Goal: Transaction & Acquisition: Purchase product/service

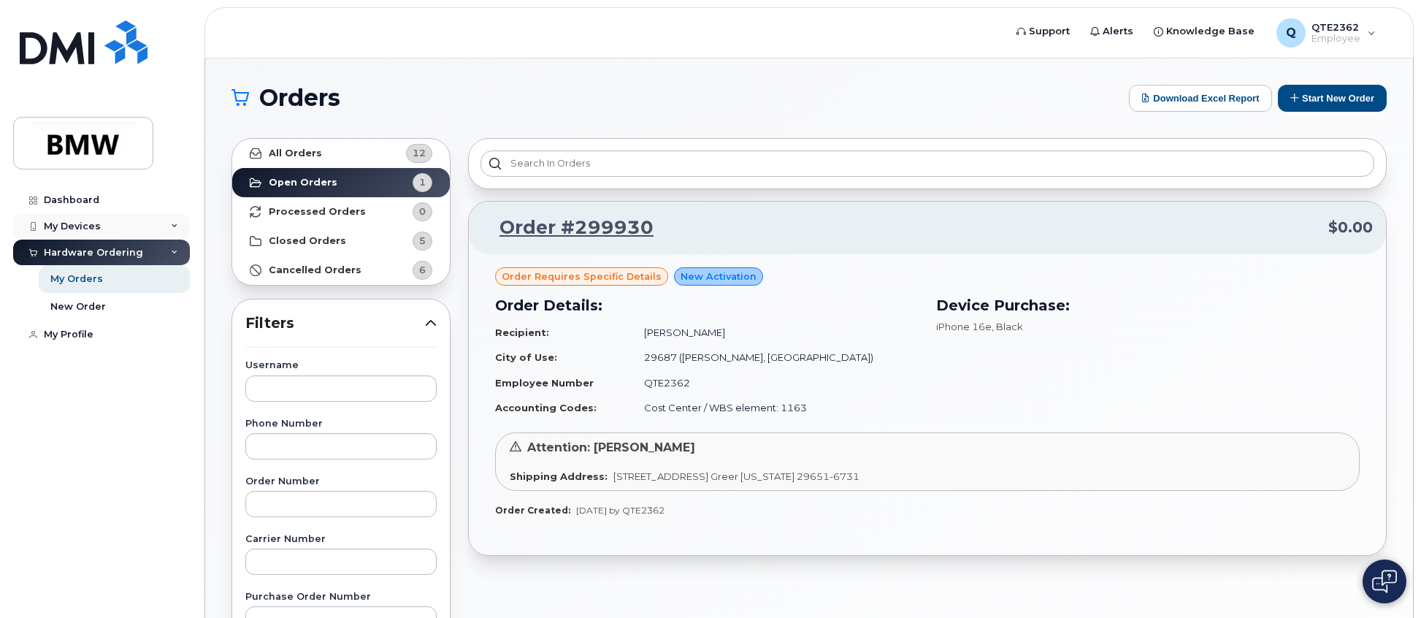
scroll to position [93, 0]
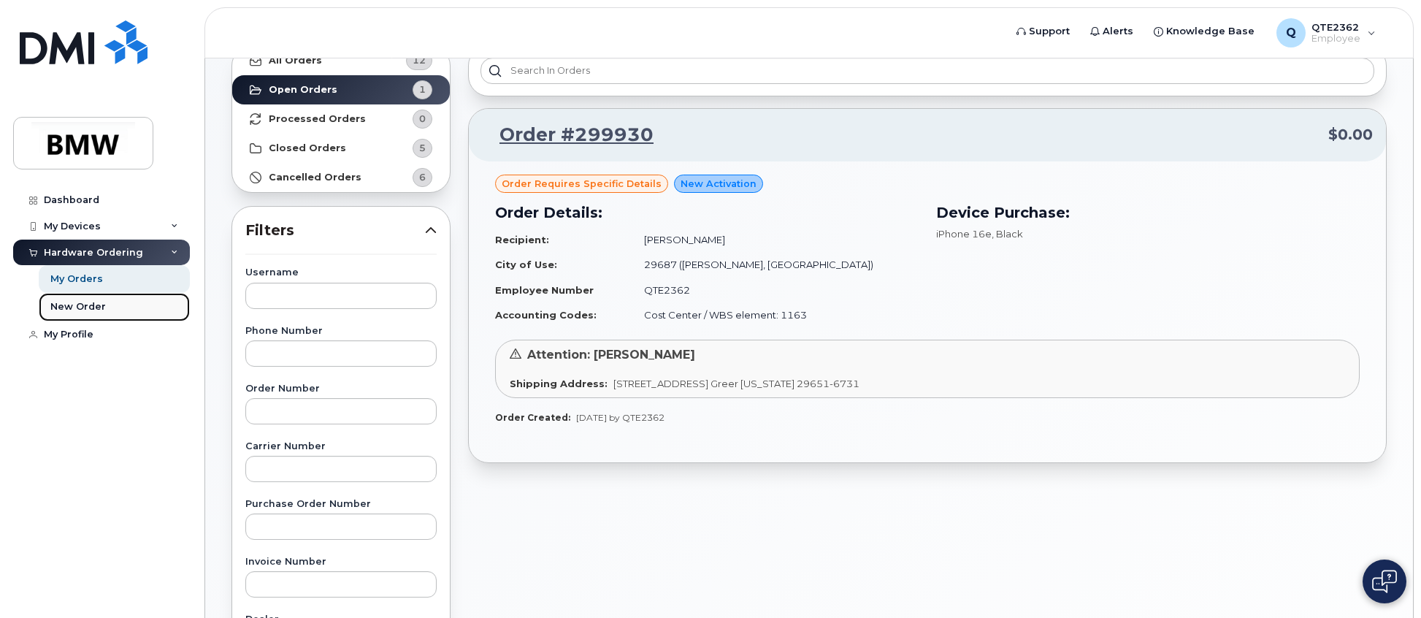
click at [99, 309] on div "New Order" at bounding box center [77, 306] width 55 height 13
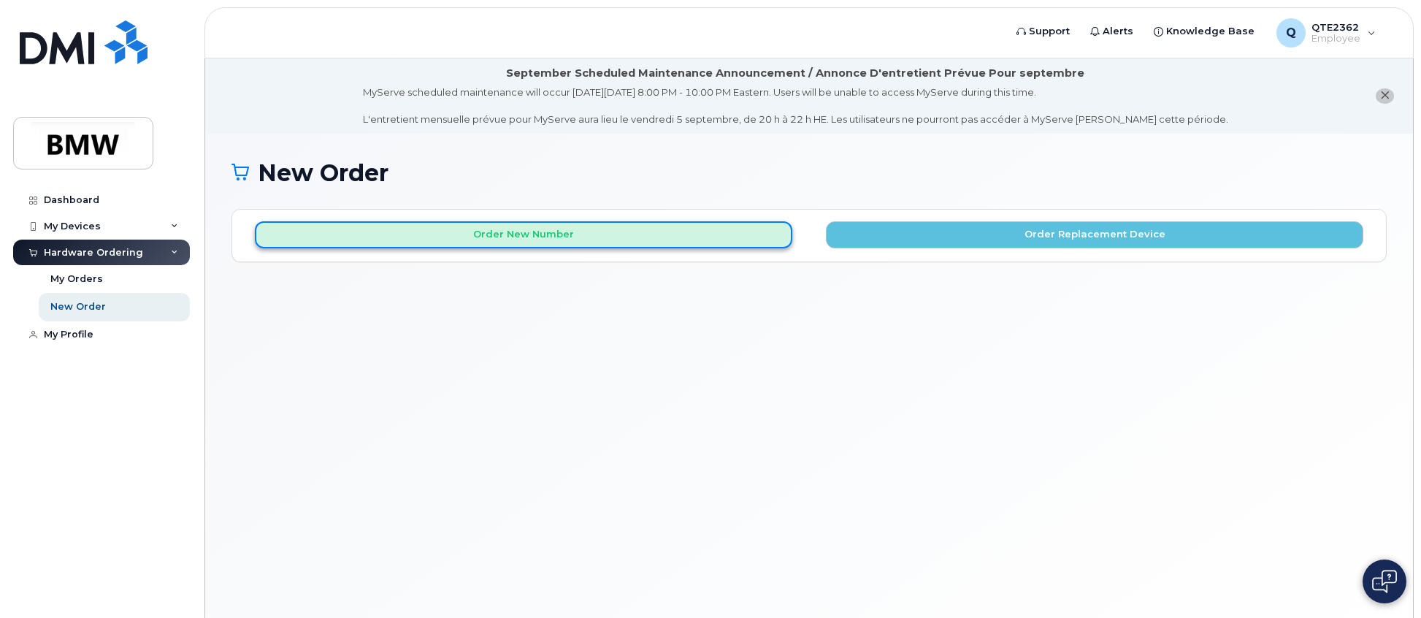
click at [607, 241] on button "Order New Number" at bounding box center [523, 234] width 537 height 27
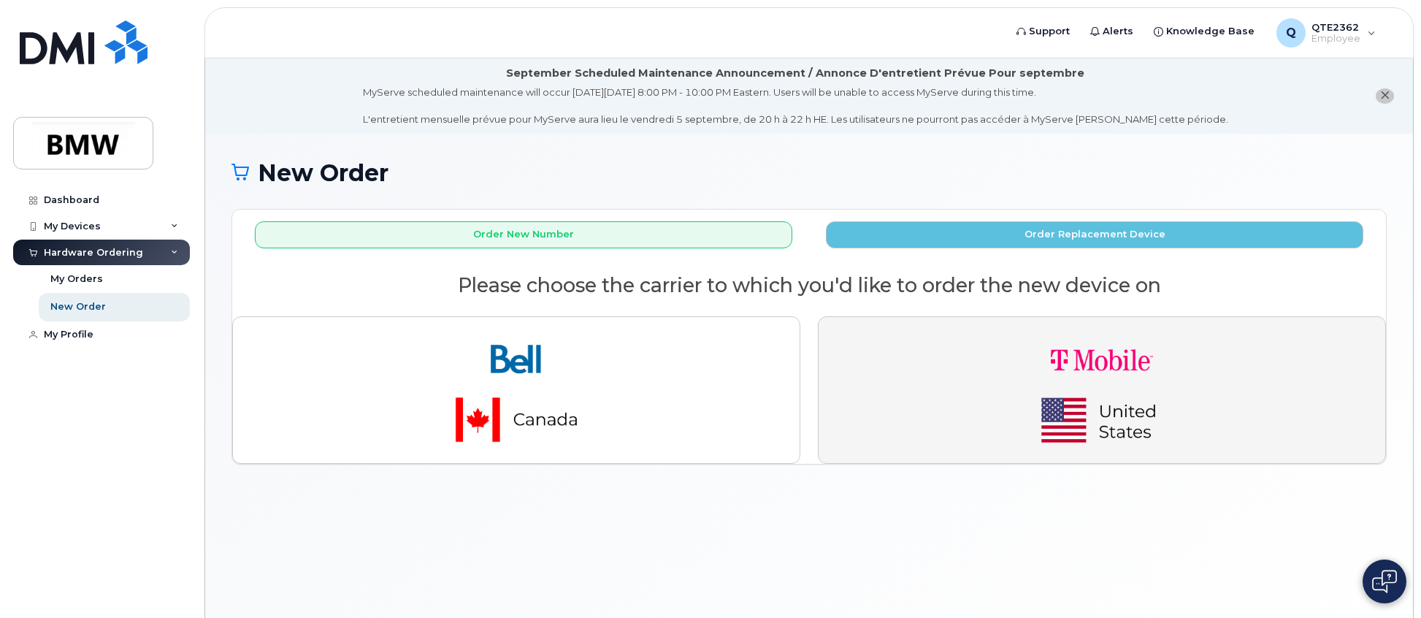
click at [1022, 396] on img "button" at bounding box center [1102, 390] width 204 height 123
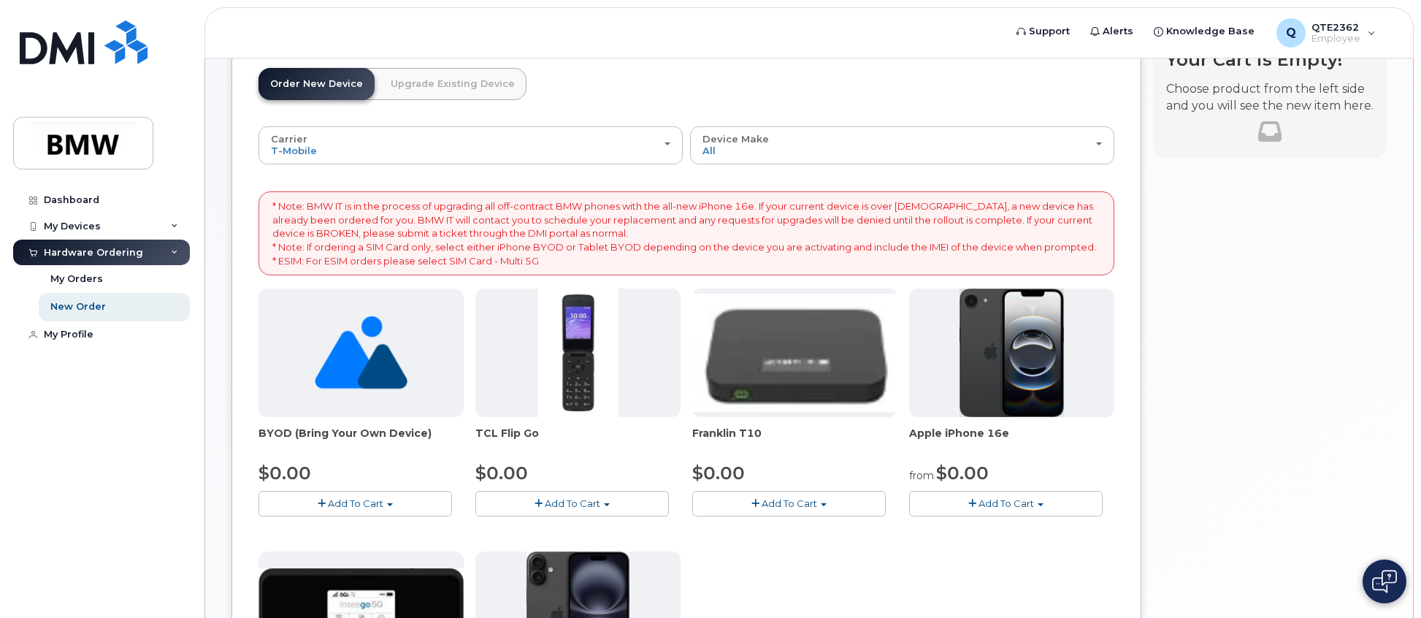
scroll to position [256, 0]
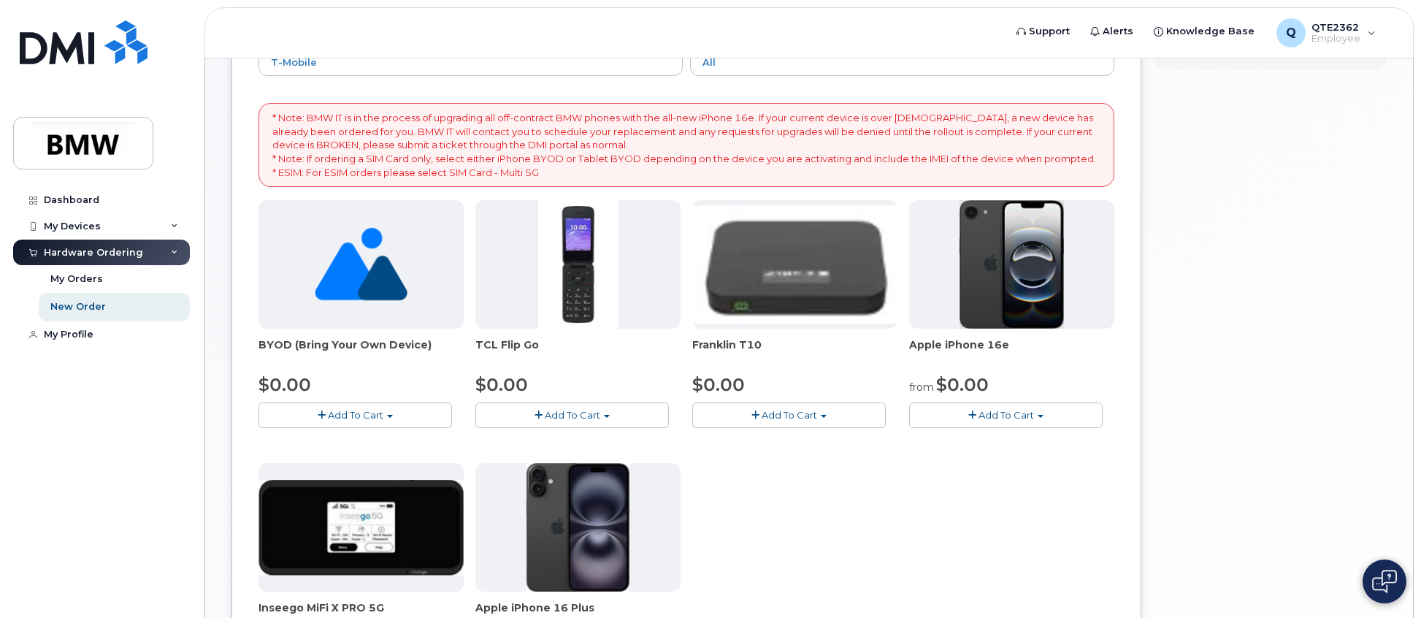
click at [1006, 412] on span "Add To Cart" at bounding box center [1005, 415] width 55 height 12
click at [1004, 440] on link "$0.00 - 30 Month Activation (128GB)" at bounding box center [1018, 442] width 210 height 18
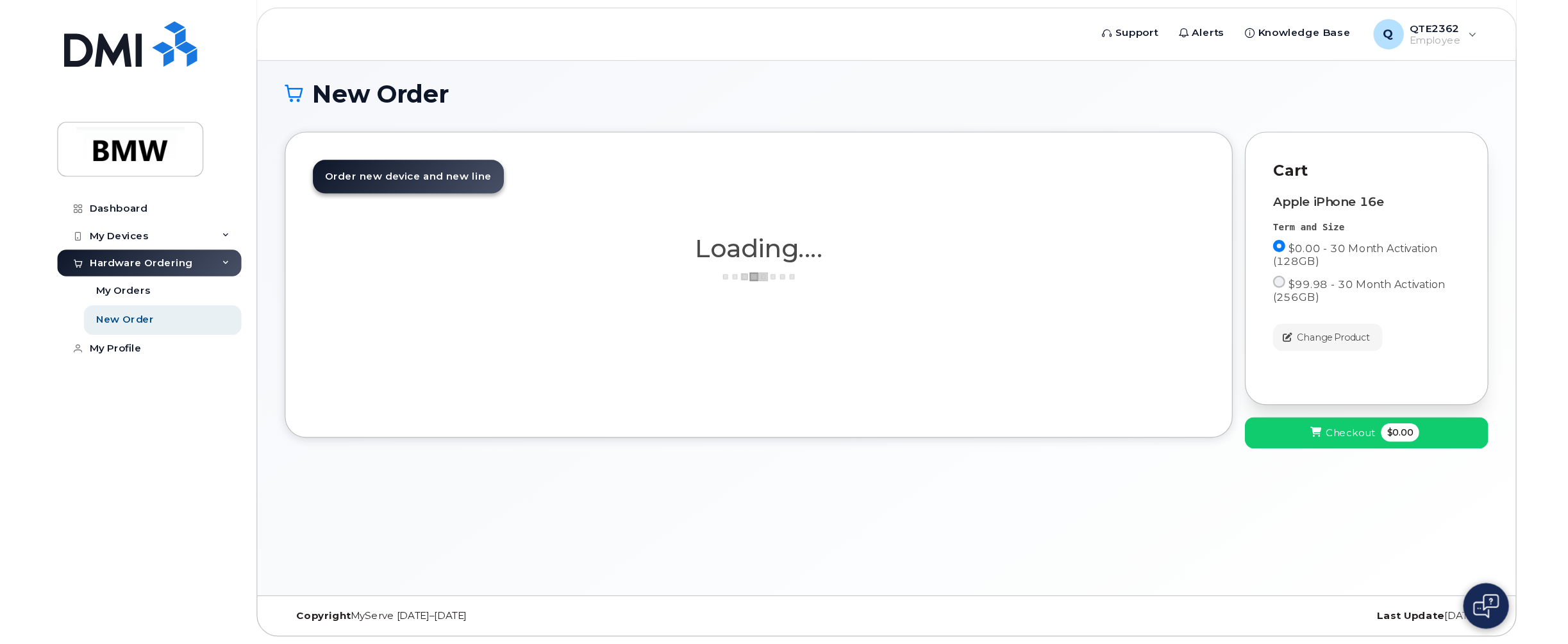
scroll to position [73, 0]
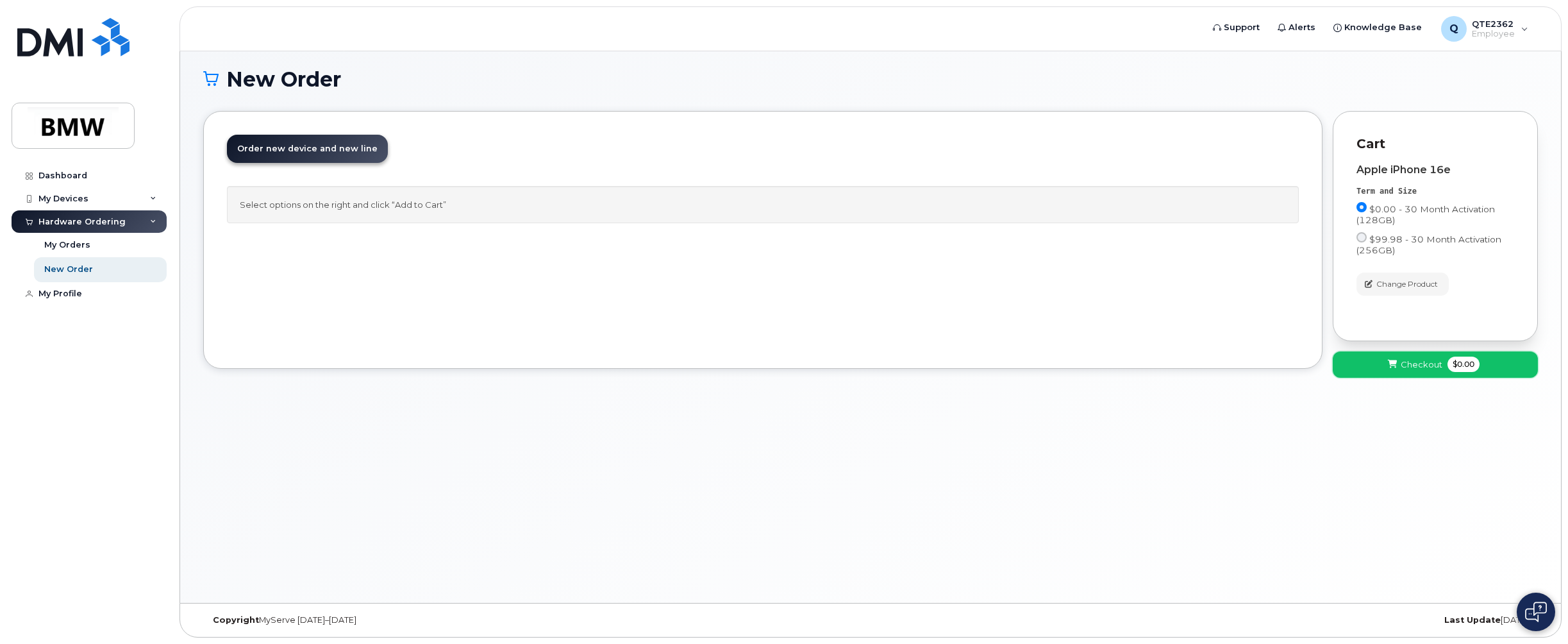
click at [1247, 364] on button "Checkout $0.00" at bounding box center [1435, 365] width 205 height 26
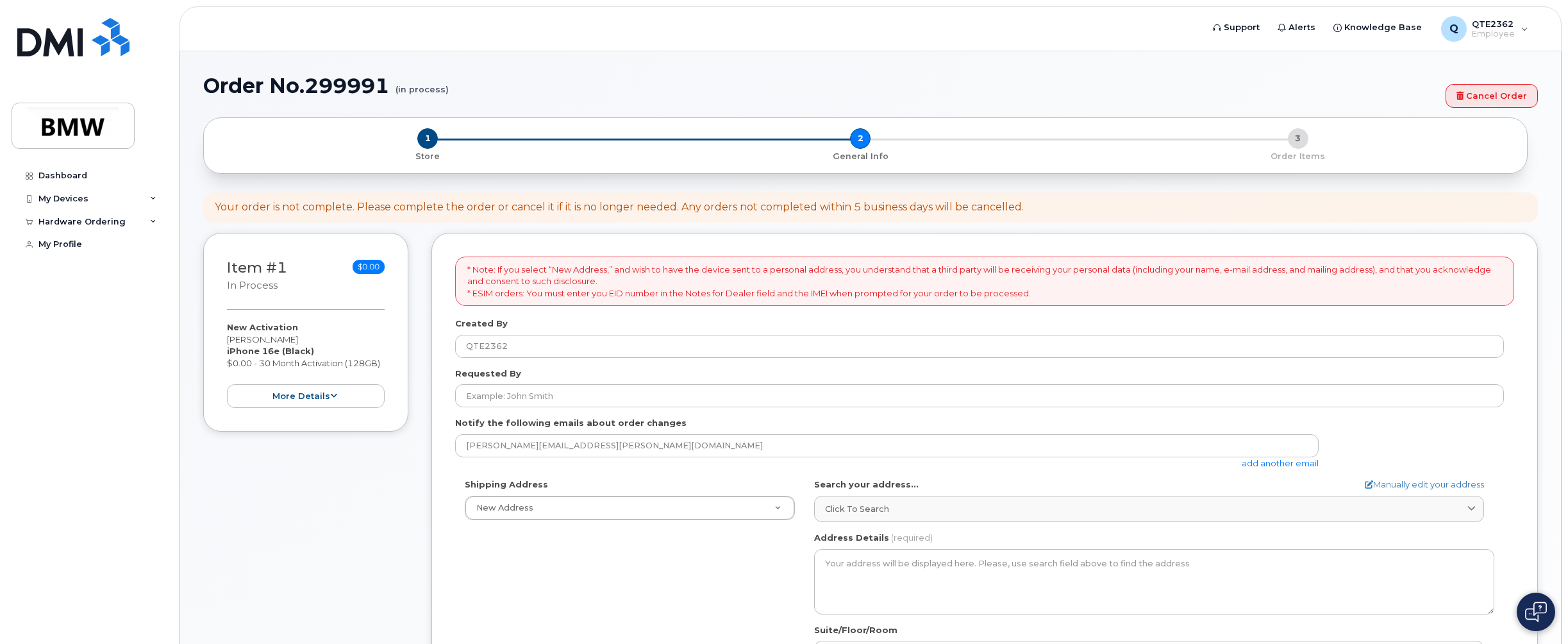
select select
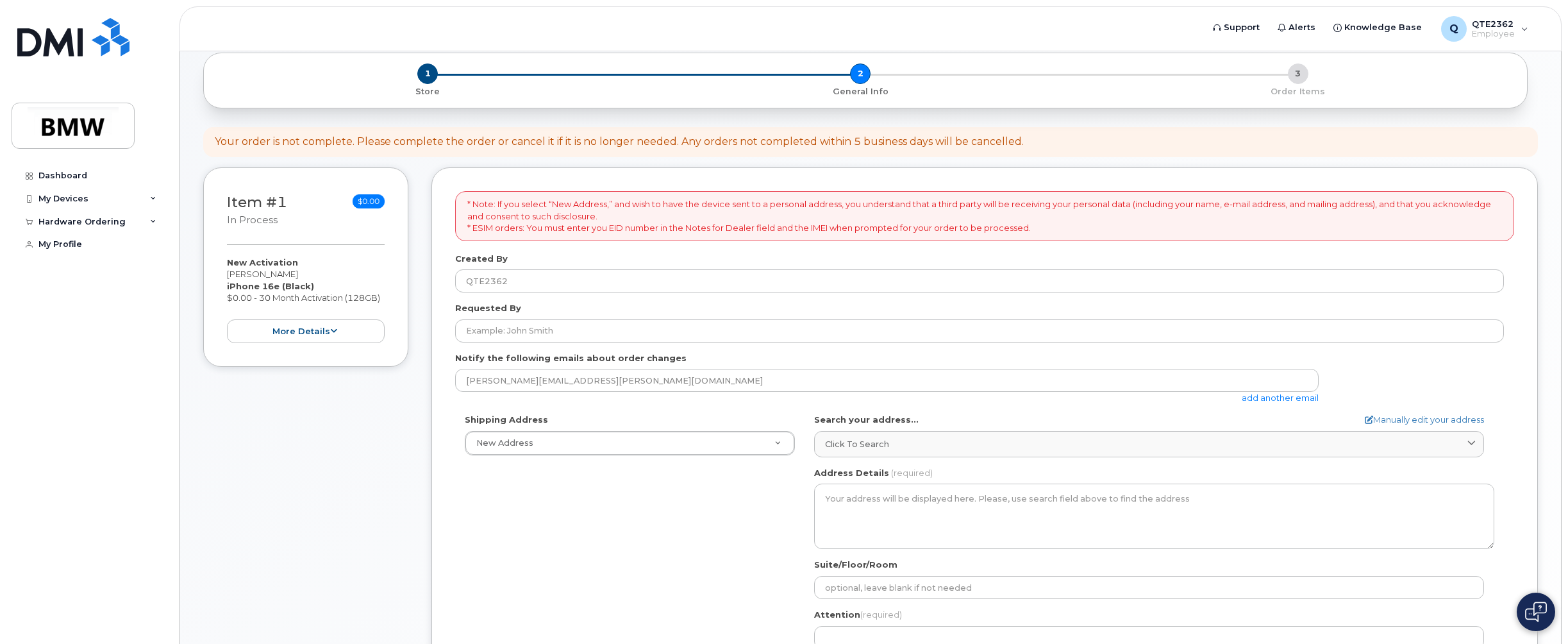
scroll to position [132, 0]
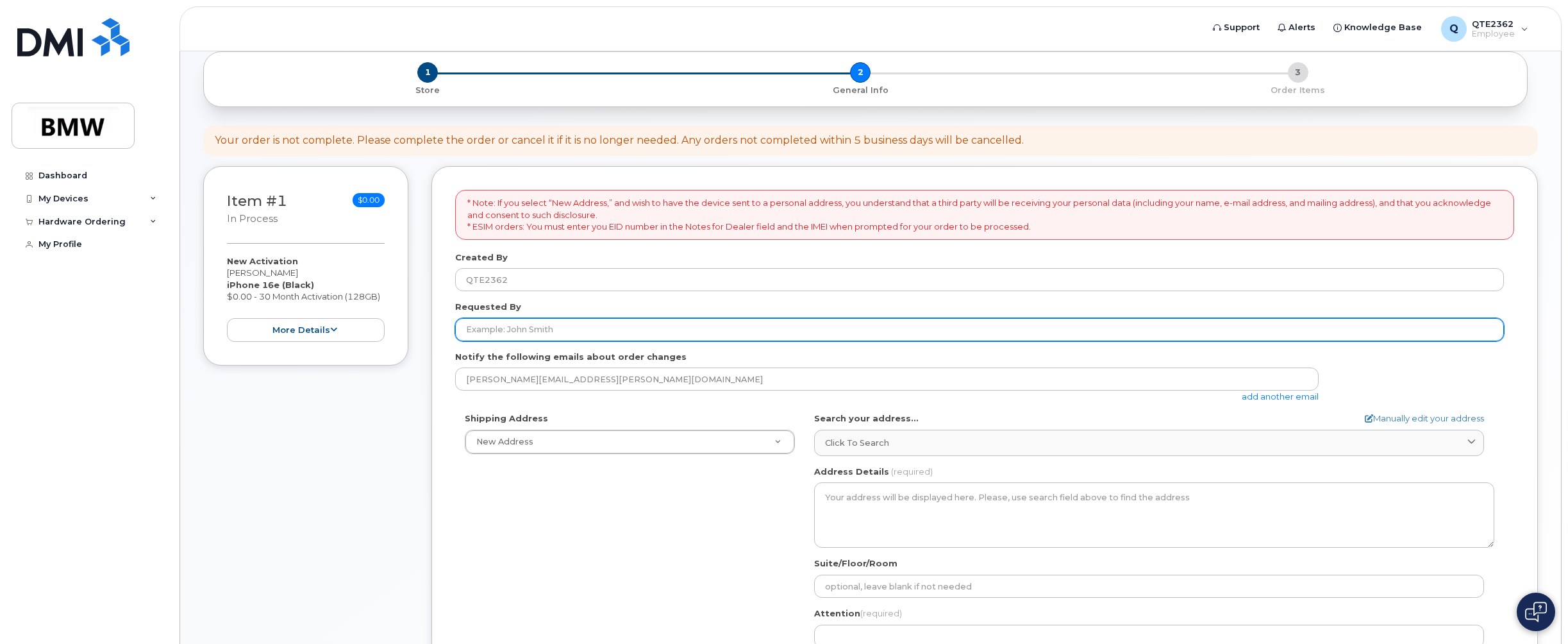
click at [542, 339] on input "Requested By" at bounding box center [979, 329] width 1049 height 23
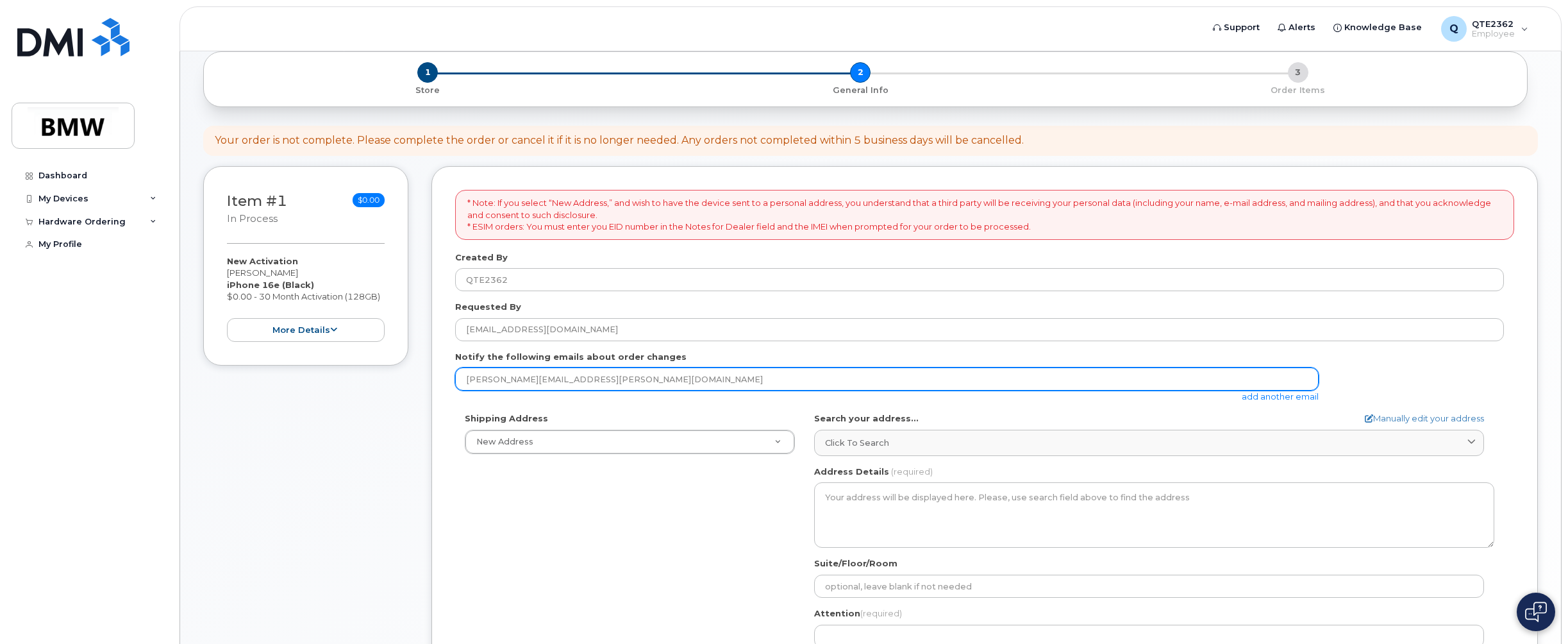
drag, startPoint x: 604, startPoint y: 379, endPoint x: 378, endPoint y: 380, distance: 226.0
click at [378, 380] on div "Item #1 in process $0.00 New Activation Bruce Jensen iPhone 16e (Black) $0.00 -…" at bounding box center [870, 509] width 1334 height 686
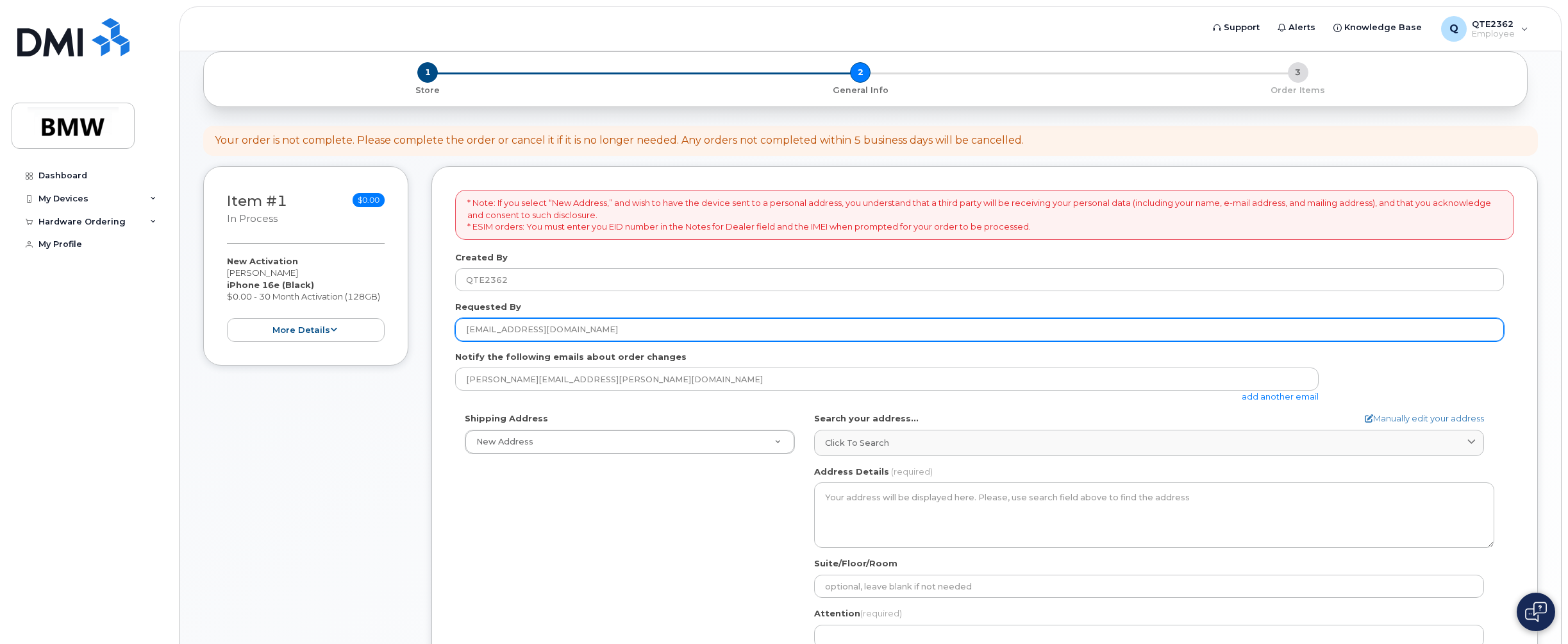
drag, startPoint x: 575, startPoint y: 323, endPoint x: 595, endPoint y: 326, distance: 20.2
click at [575, 323] on input "florian.fp.pangratz@bmw.de" at bounding box center [979, 329] width 1049 height 23
drag, startPoint x: 597, startPoint y: 327, endPoint x: 381, endPoint y: 317, distance: 216.2
click at [381, 317] on div "Item #1 in process $0.00 New Activation Bruce Jensen iPhone 16e (Black) $0.00 -…" at bounding box center [870, 509] width 1334 height 686
type input "Michael Alan"
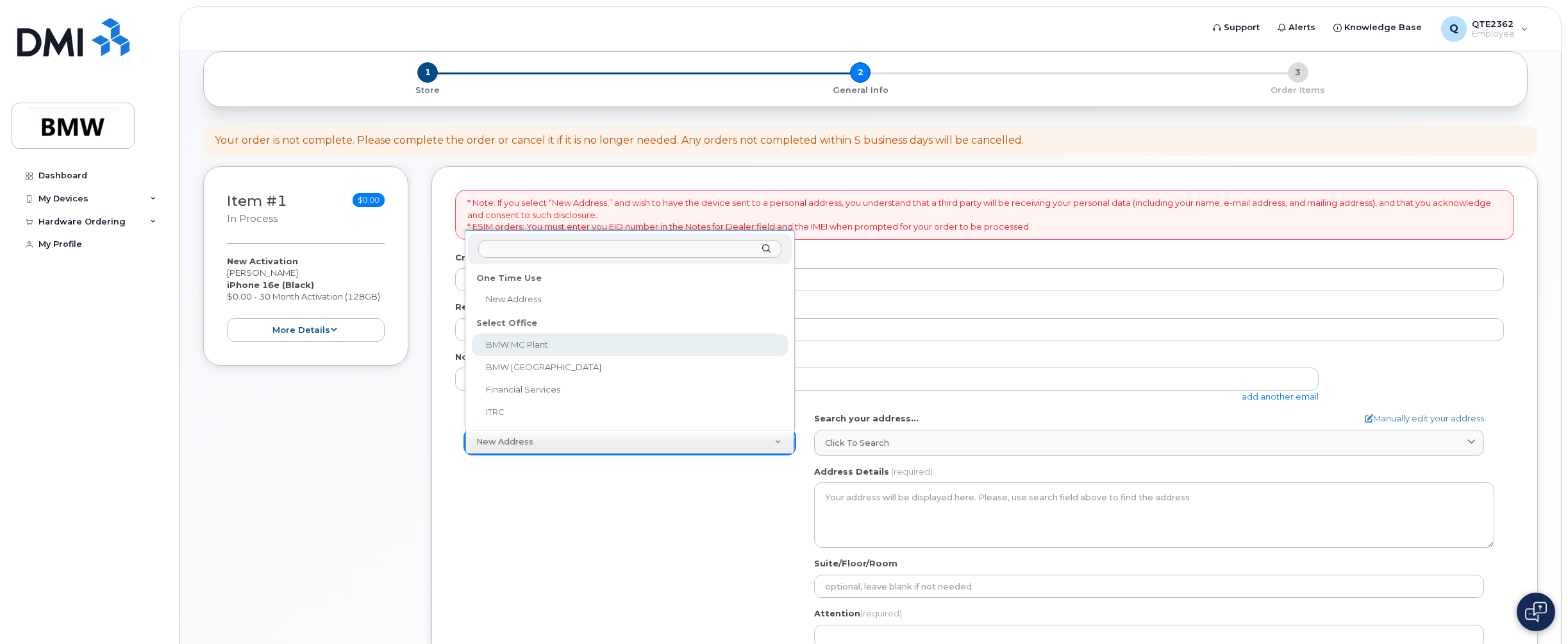
select select
type textarea "1400 Highway 101 S GREER SC 29651-6731 UNITED STATES Greer South Carolina 29651…"
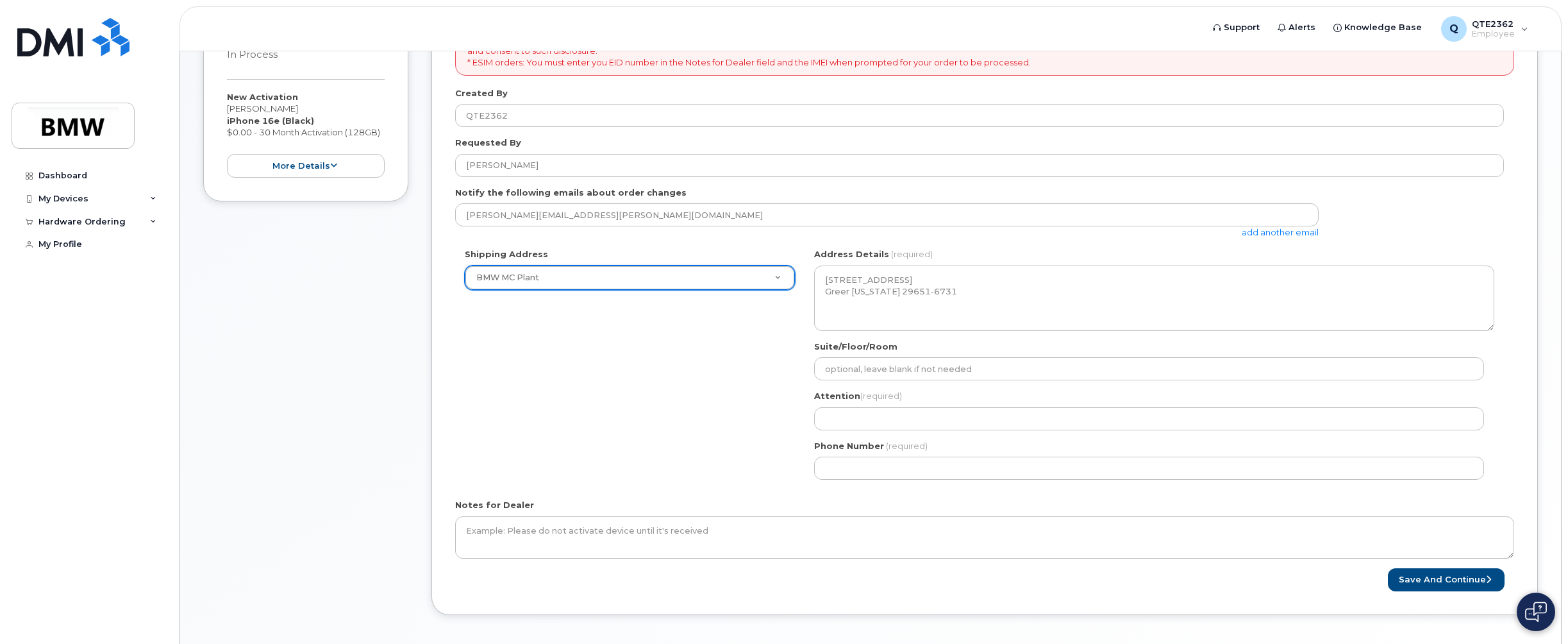
scroll to position [316, 0]
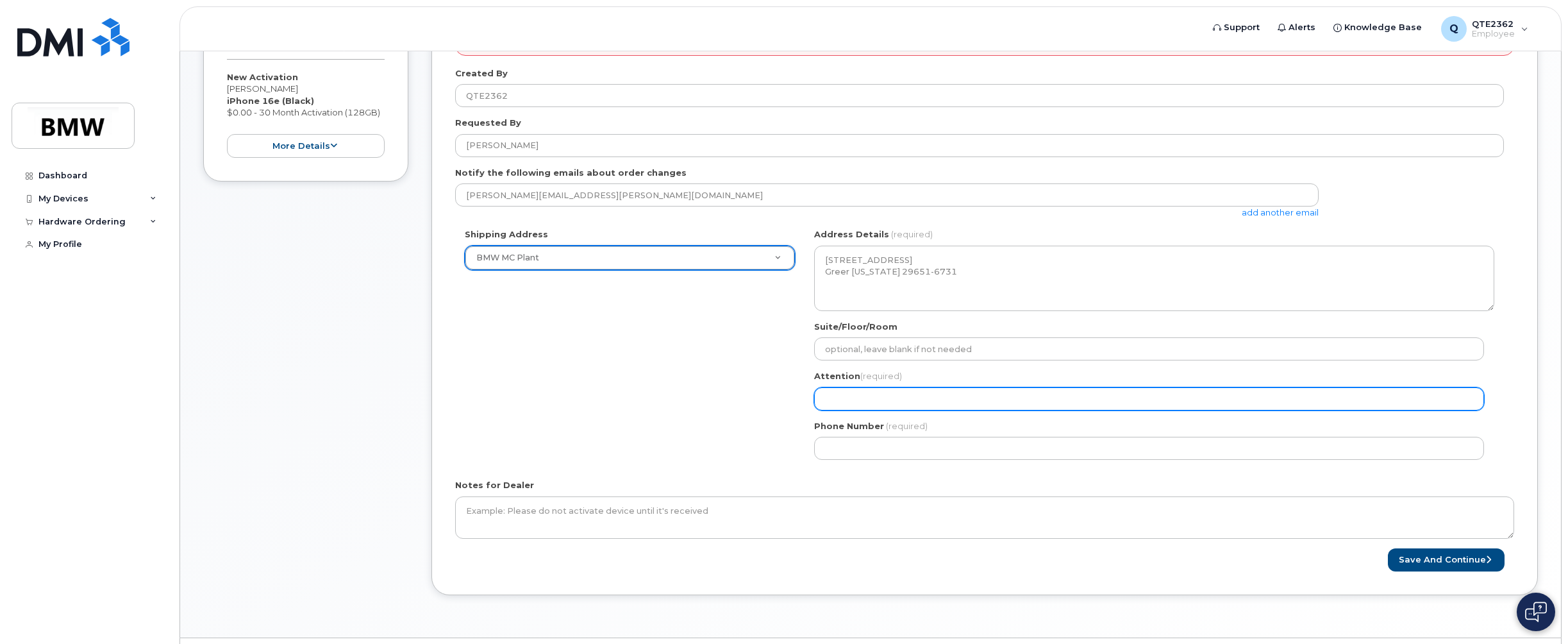
click at [857, 397] on input "Attention (required)" at bounding box center [1148, 399] width 670 height 23
select select
type input "B"
select select
type input "Br"
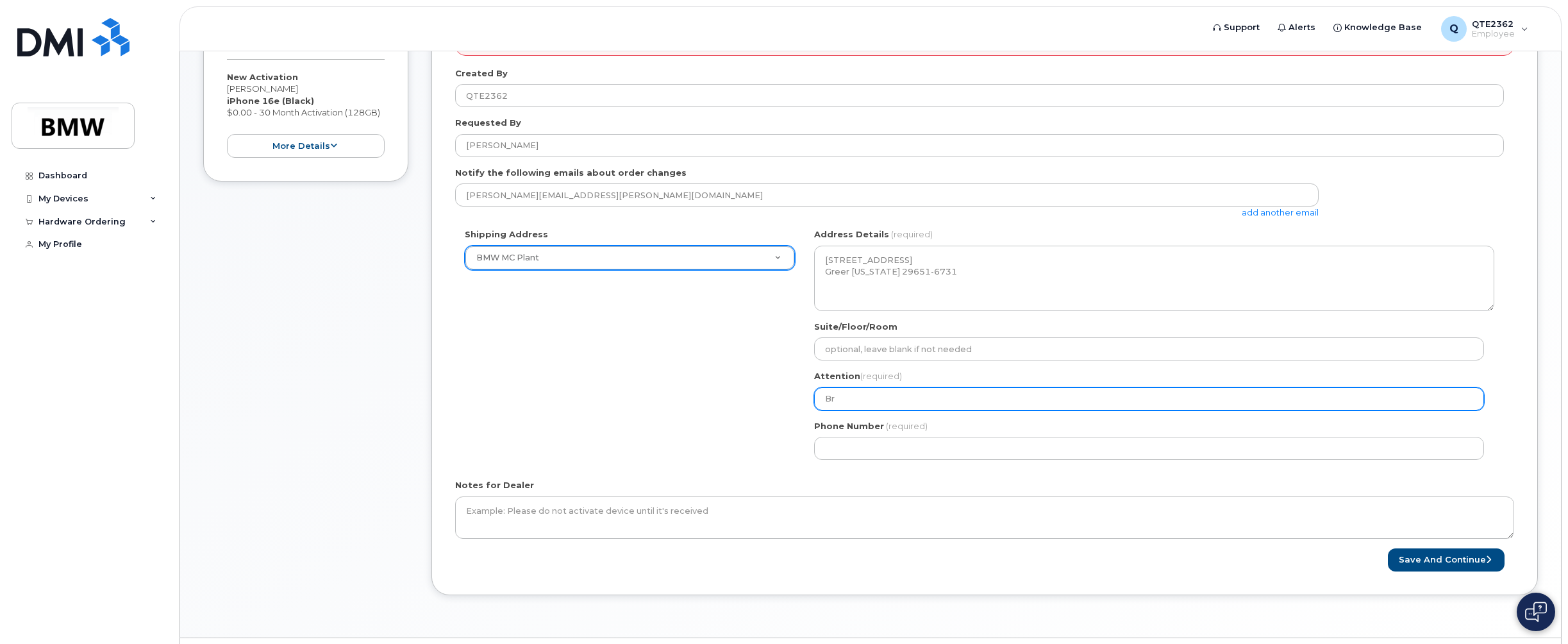
select select
type input "Bru"
select select
type input "Bruc"
select select
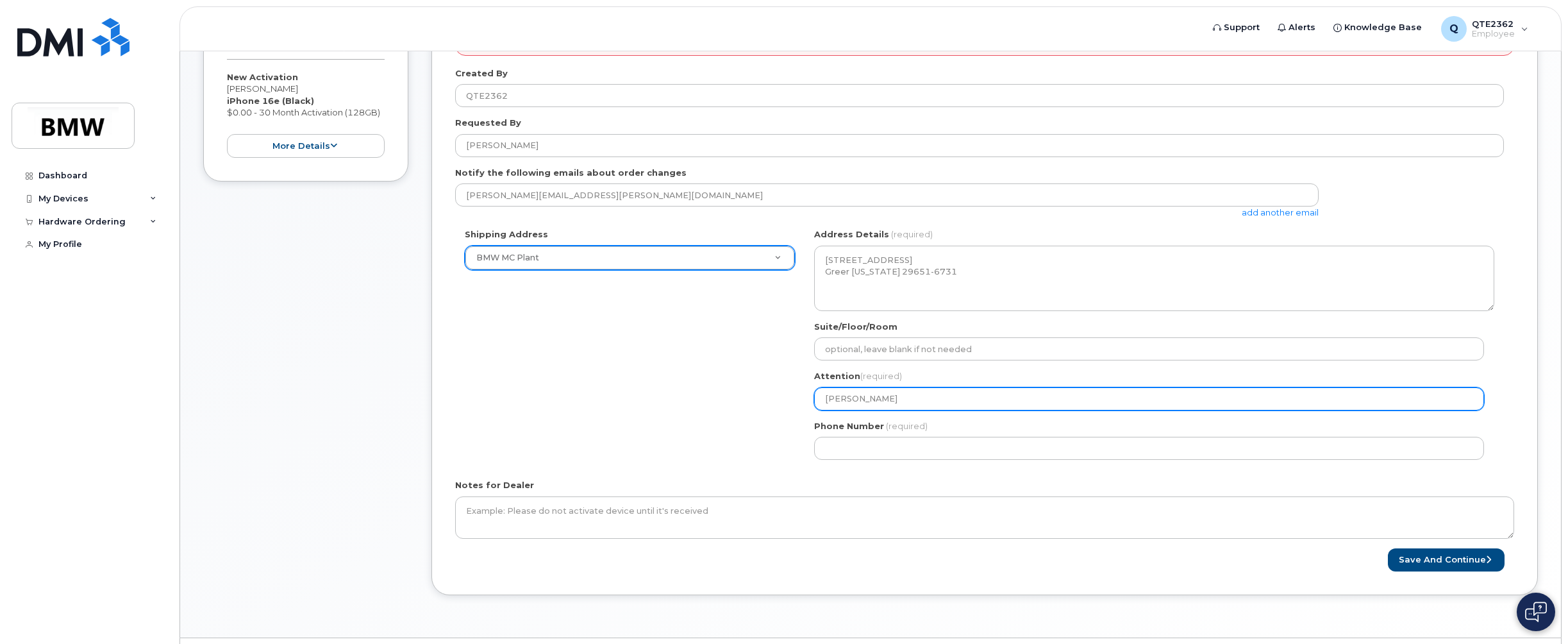
type input "Bruce"
select select
type input "Bruce J"
select select
type input "Bruce Jen"
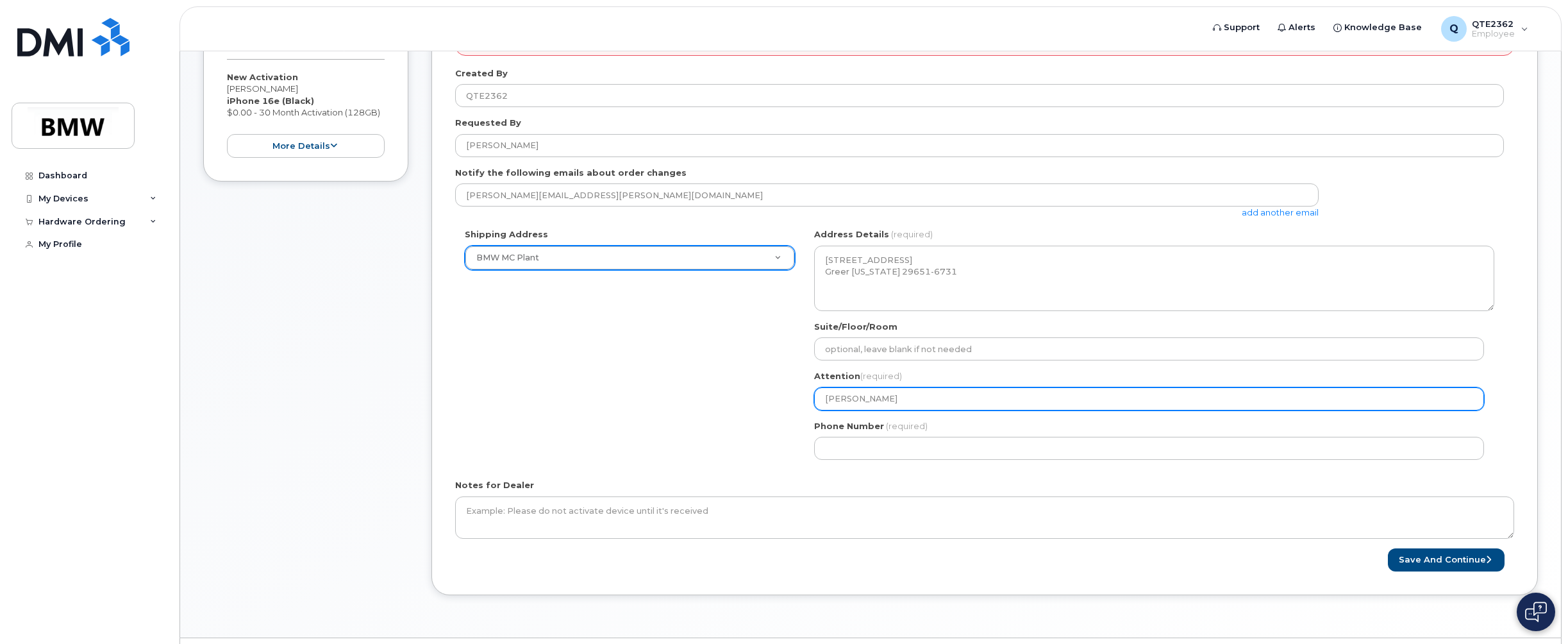
select select
type input "Bruce Jens"
select select
type input "Bruce Jense"
select select
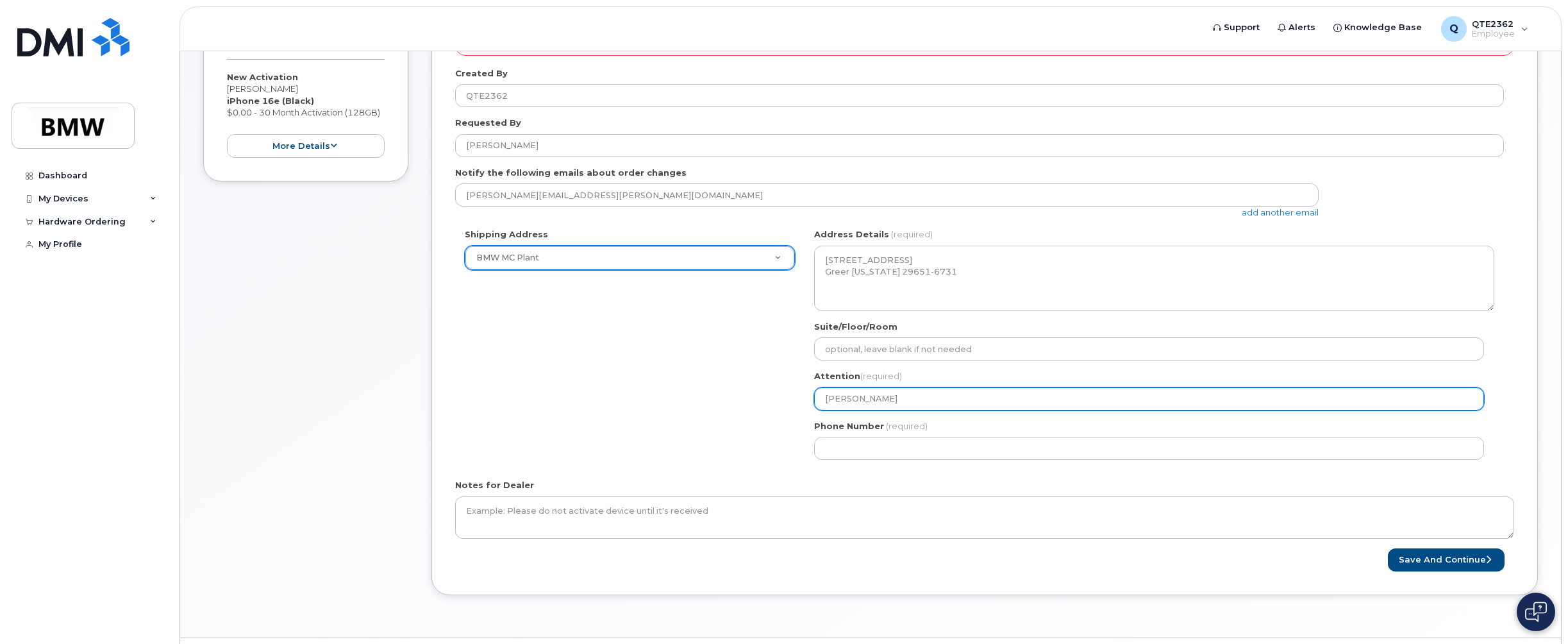
type input "[PERSON_NAME]"
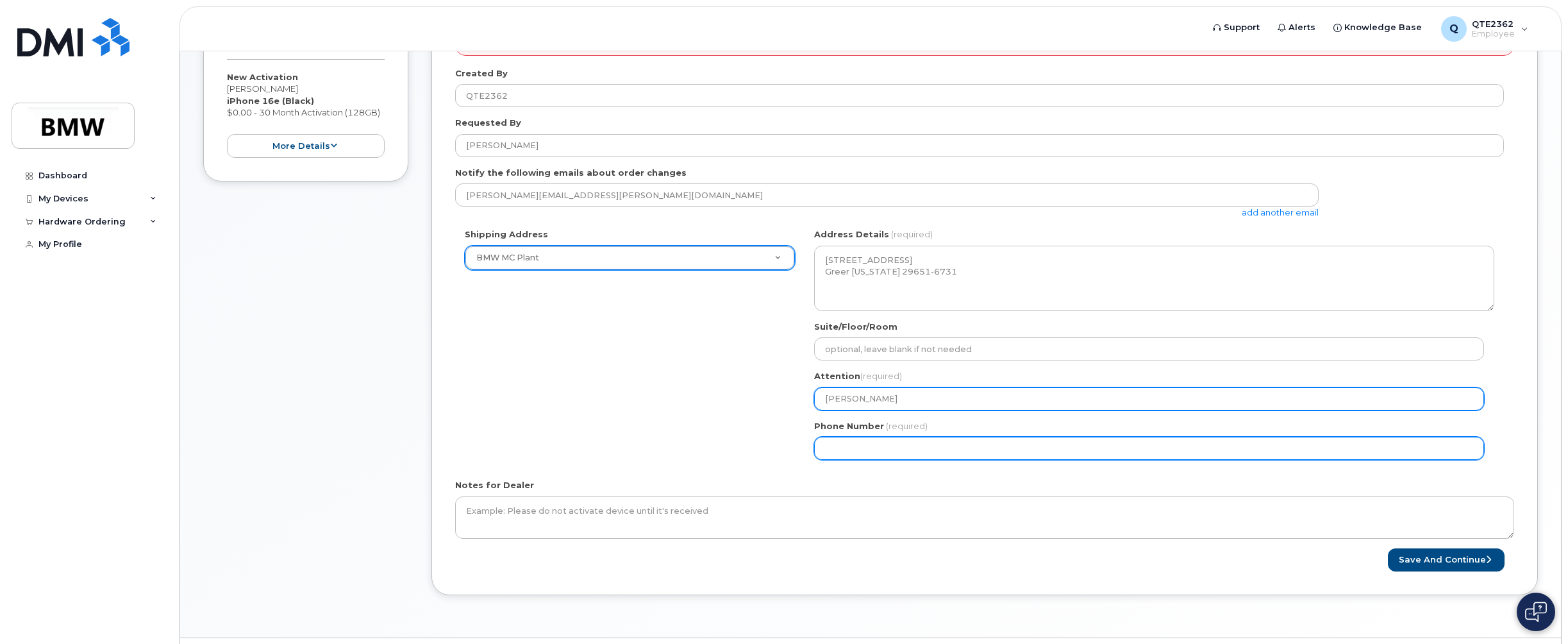
select select
type input "9"
type input "864991786"
select select
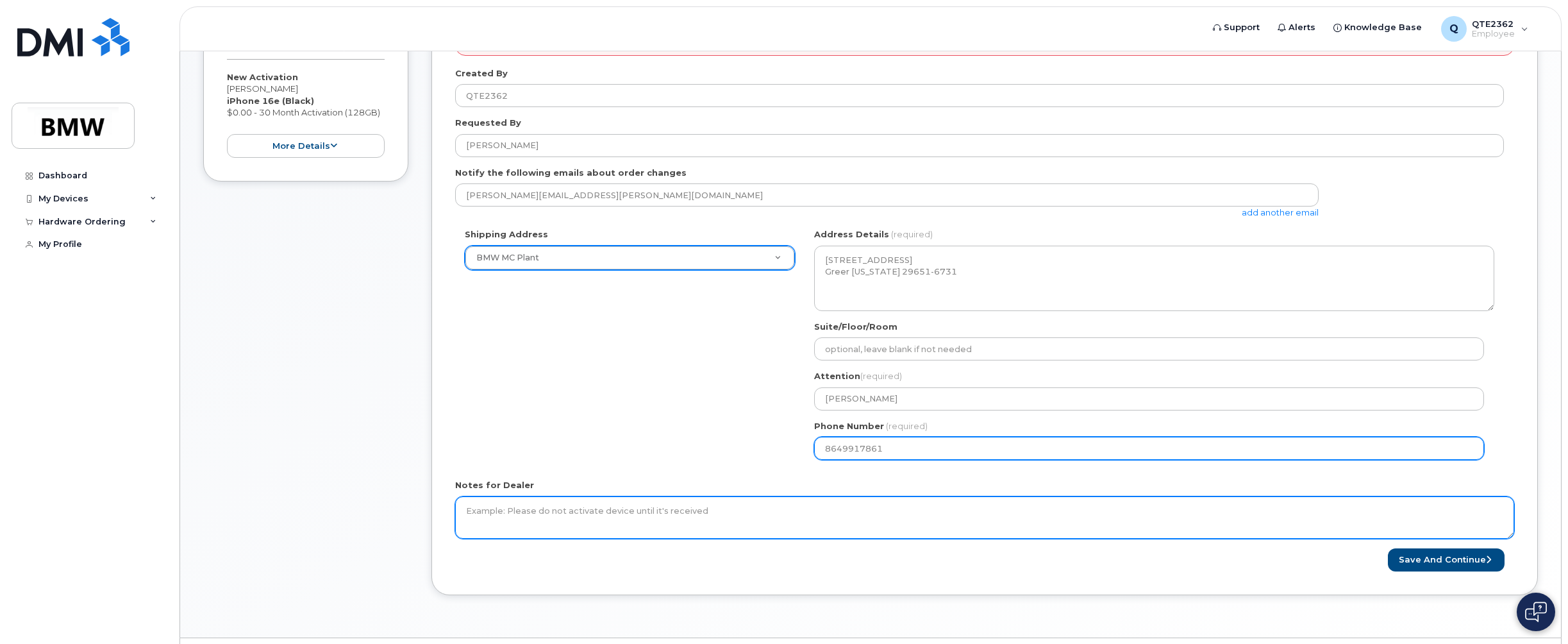
type input "8649917861"
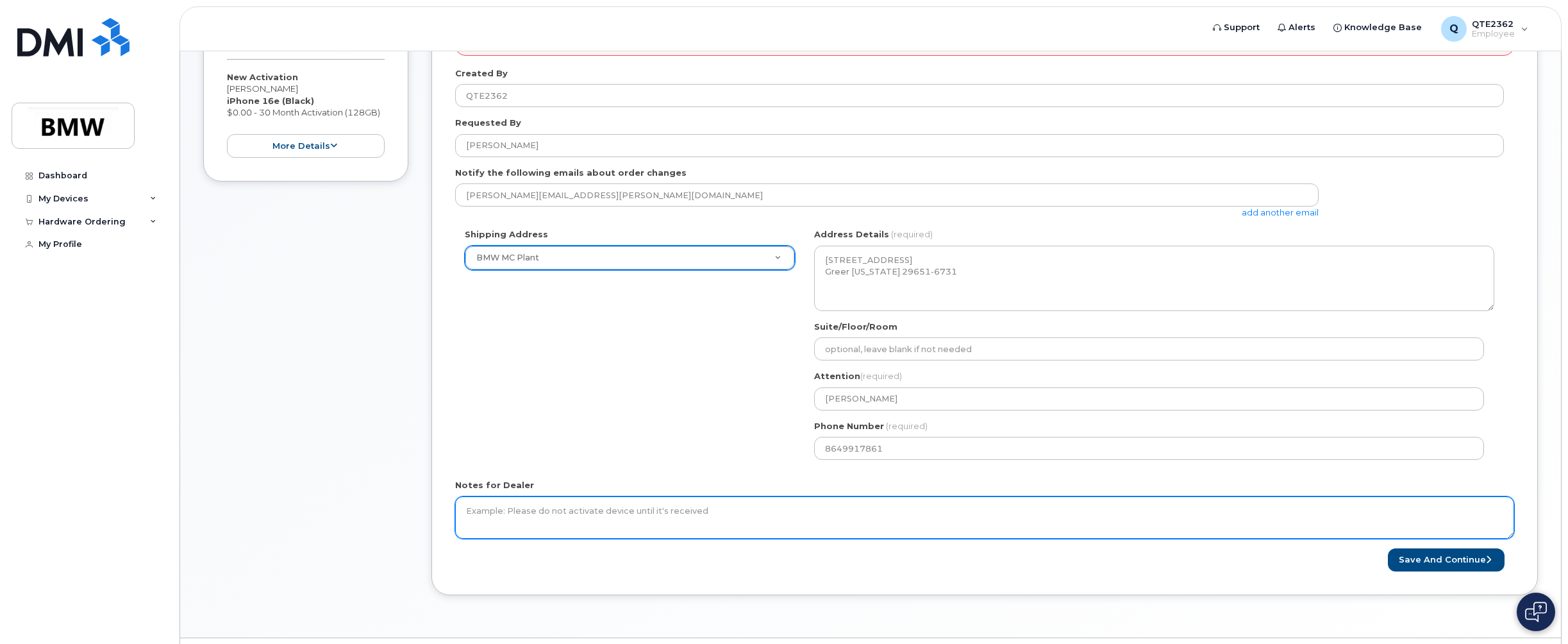
click at [1030, 508] on textarea "Notes for Dealer" at bounding box center [984, 517] width 1059 height 42
type textarea "Please do not activate until package arrives"
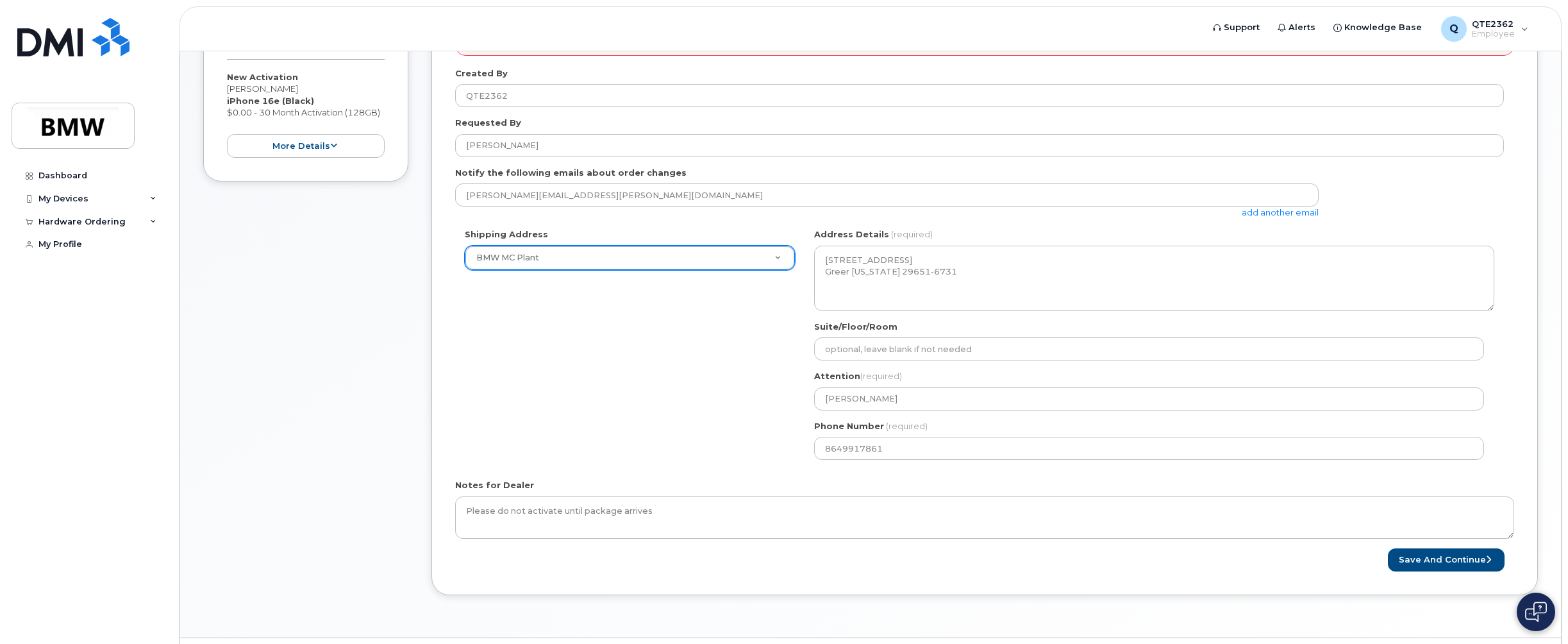
click at [1301, 215] on link "add another email" at bounding box center [1280, 213] width 77 height 11
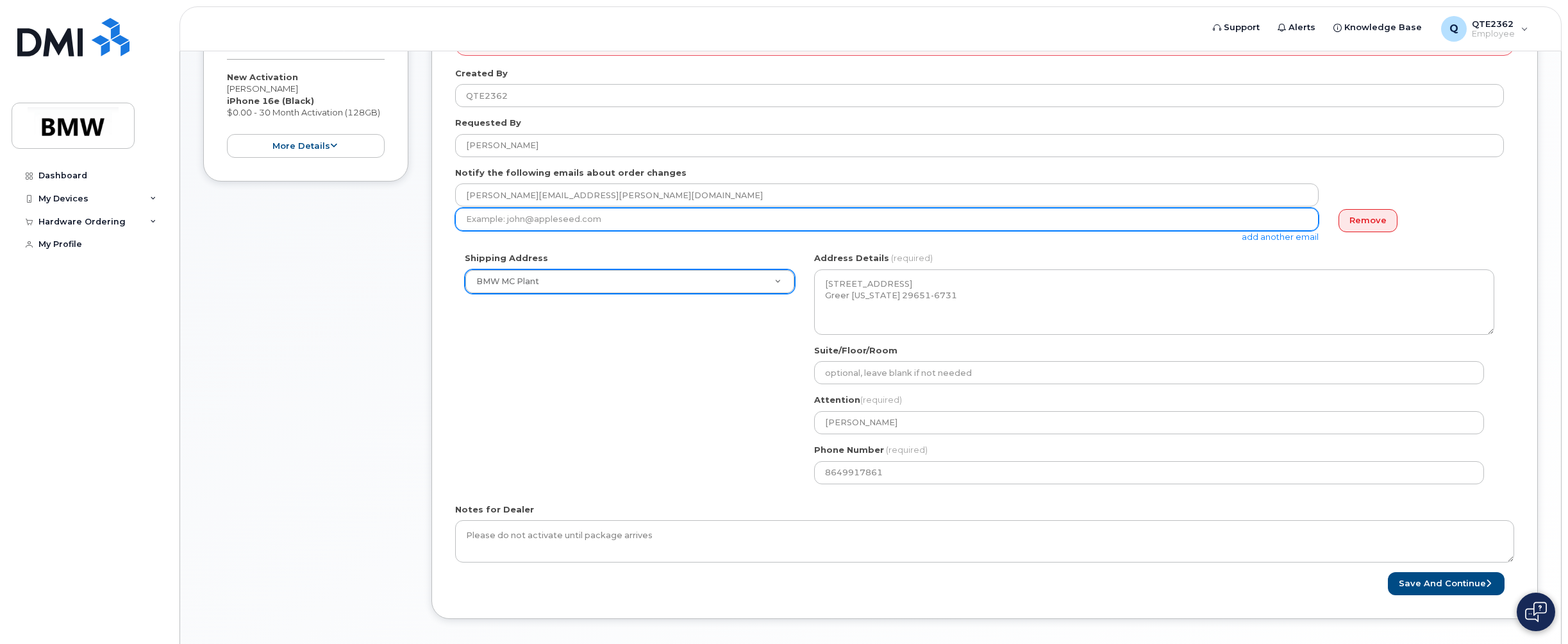
click at [1135, 221] on input "email" at bounding box center [887, 220] width 864 height 23
type input "jason.broker"
click at [551, 226] on input "jason.broker" at bounding box center [887, 220] width 864 height 23
type input "Jason.Broker@bmwmc.com"
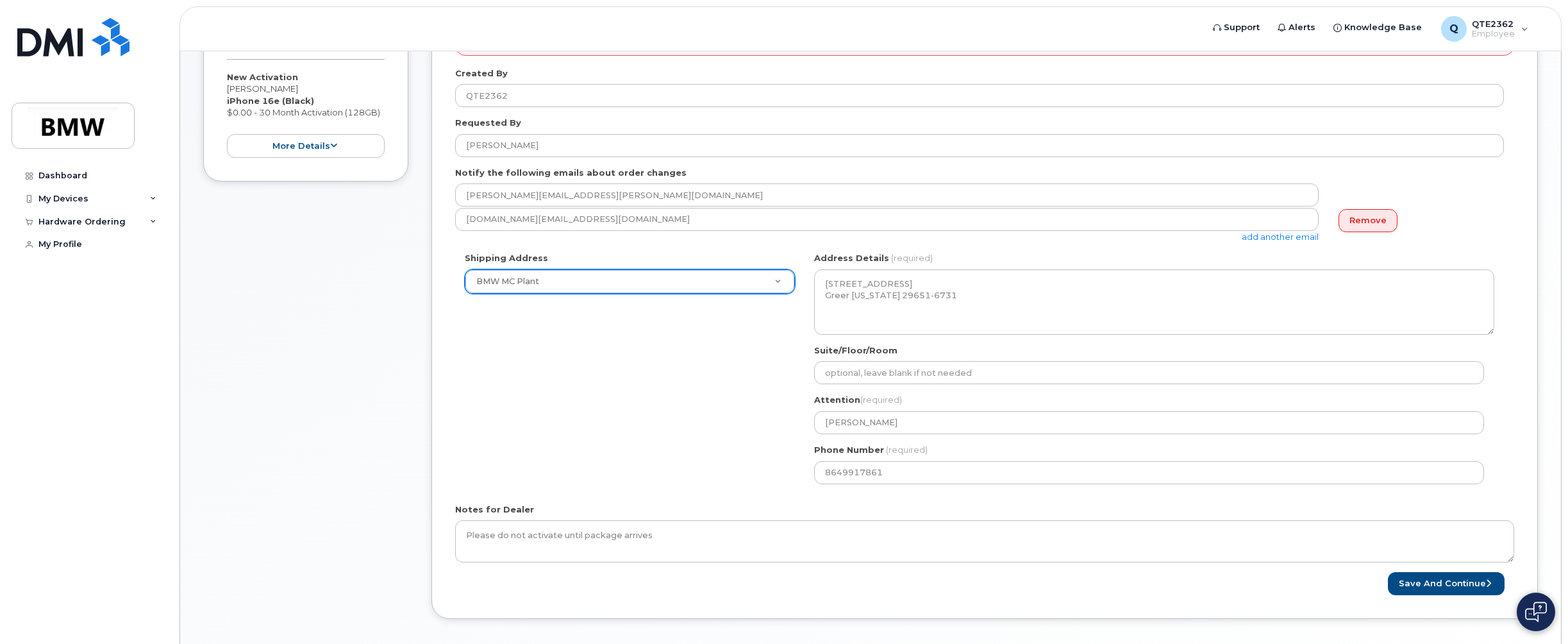
click at [1067, 249] on form "* Note: If you select “New Address,” and wish to have the device sent to a pers…" at bounding box center [984, 300] width 1059 height 590
click at [1416, 589] on button "Save and Continue" at bounding box center [1446, 583] width 117 height 24
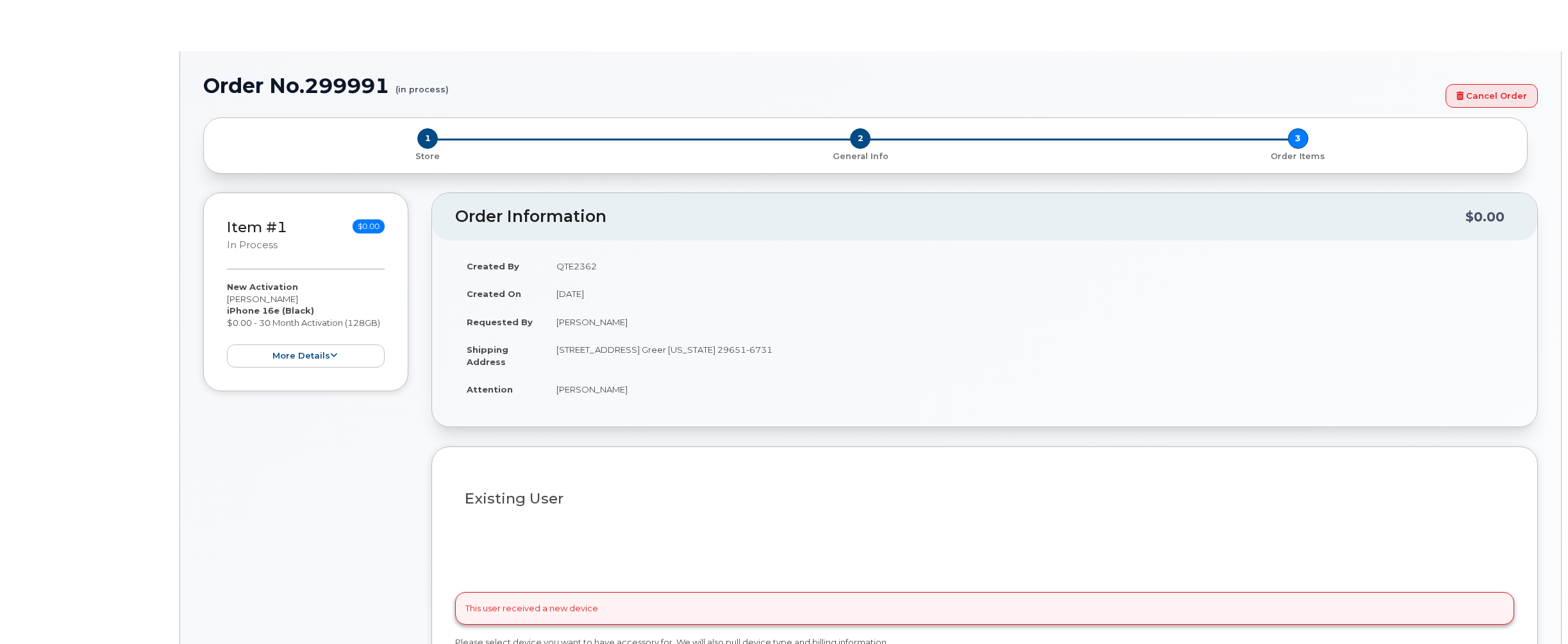
type input "1904378"
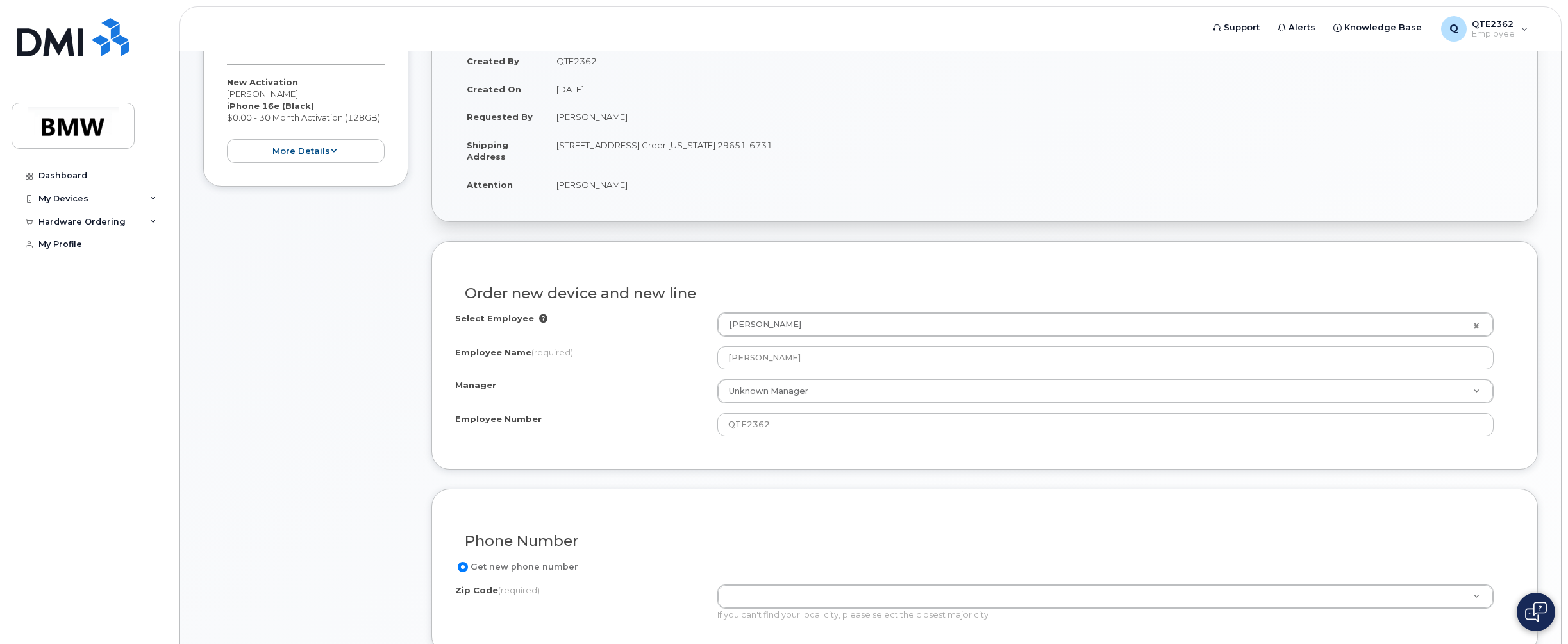
scroll to position [438, 0]
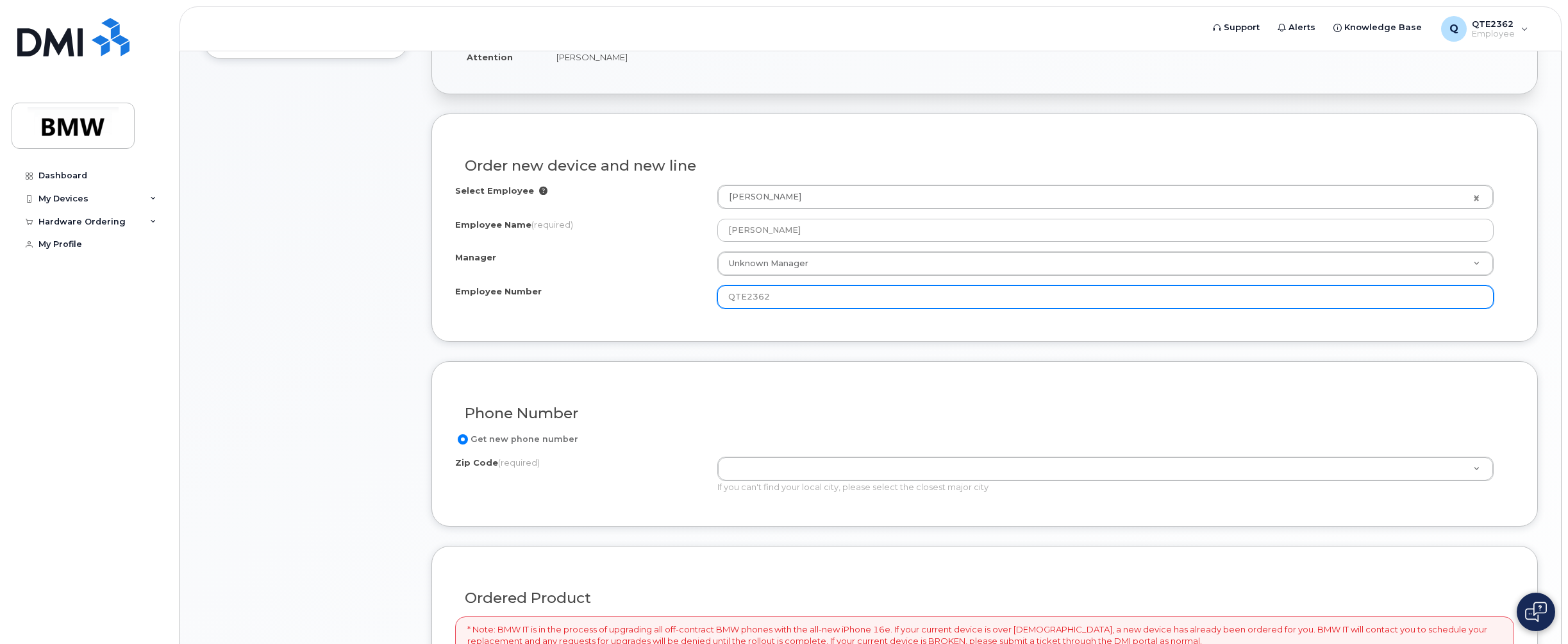
click at [789, 286] on input "QTE2362" at bounding box center [1105, 297] width 776 height 23
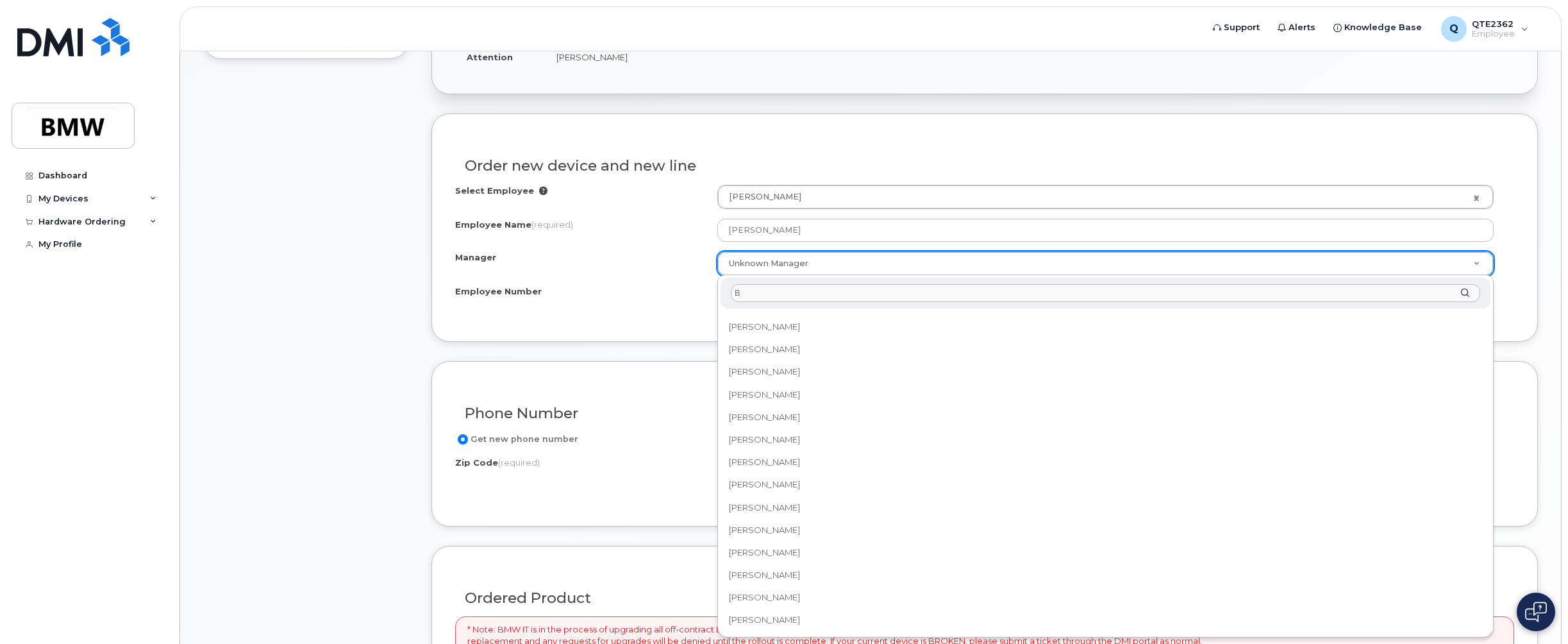
scroll to position [0, 0]
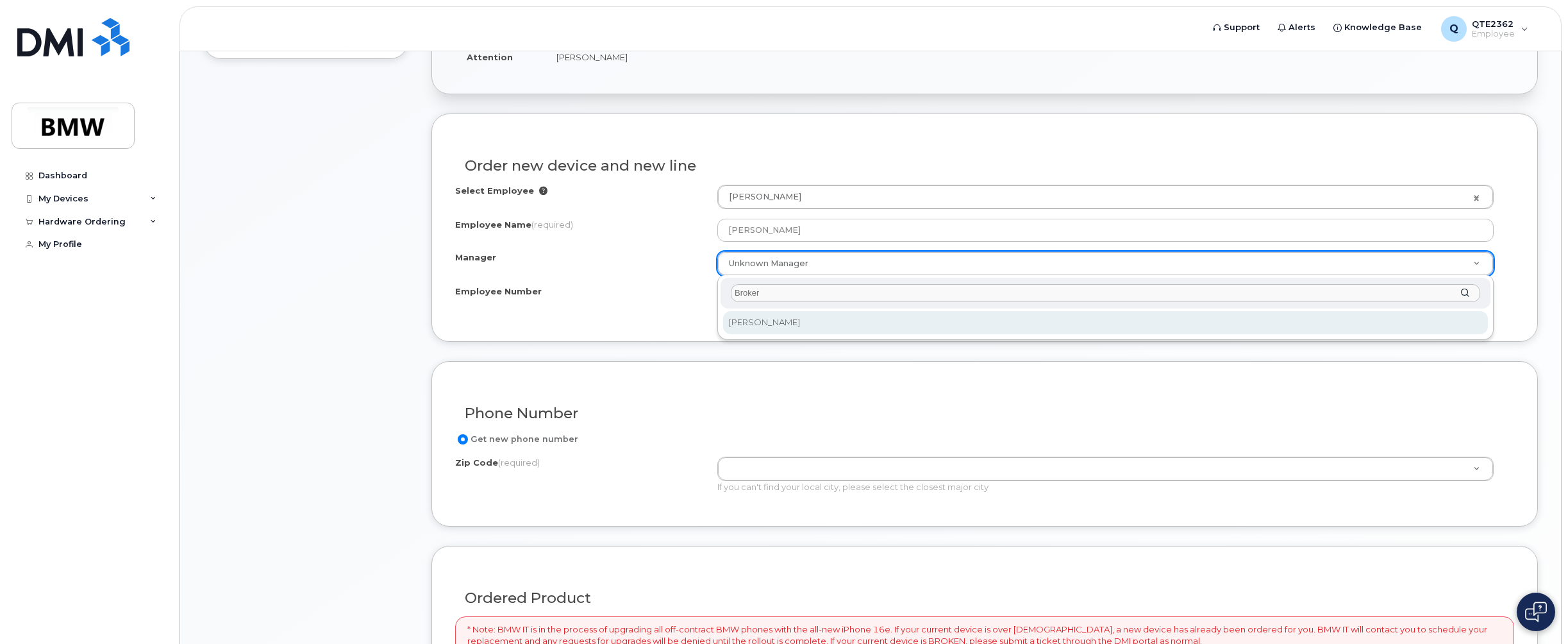
type input "Broker"
select select "1895338"
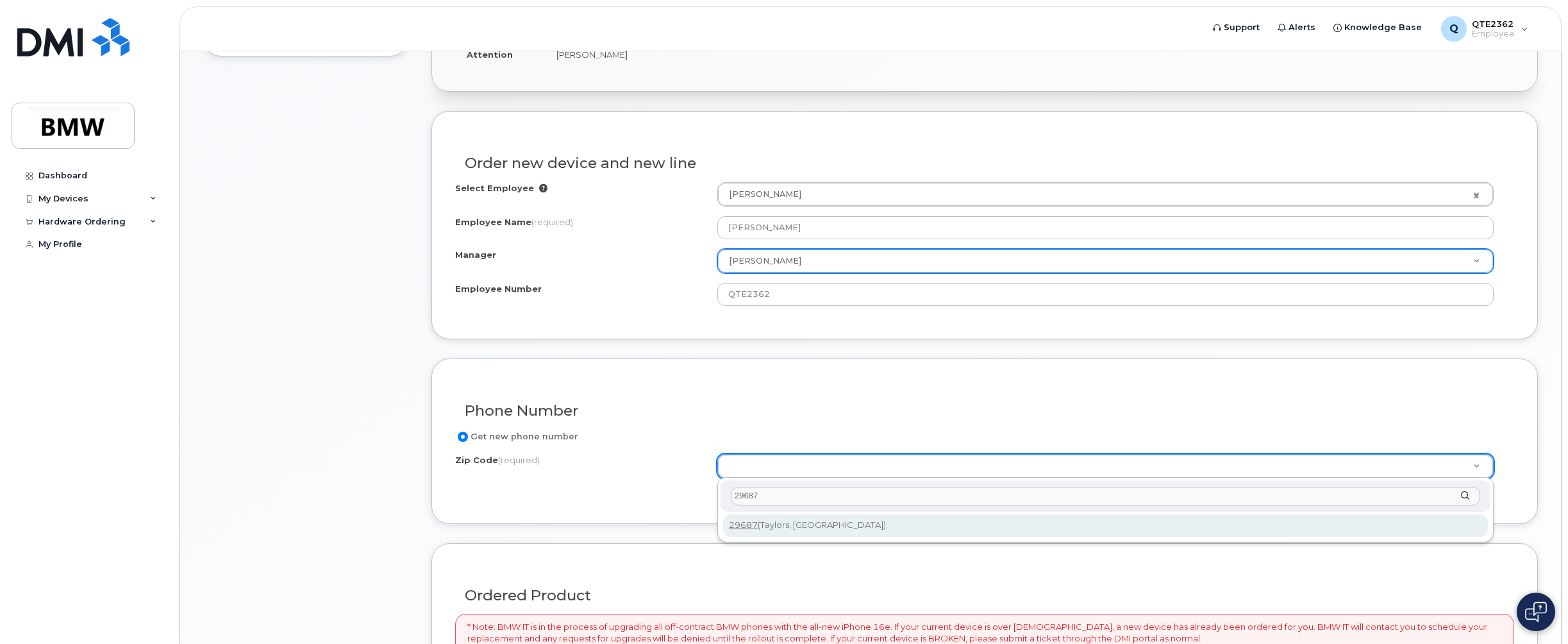
type input "29687"
type input "29687 (Taylors, SC)"
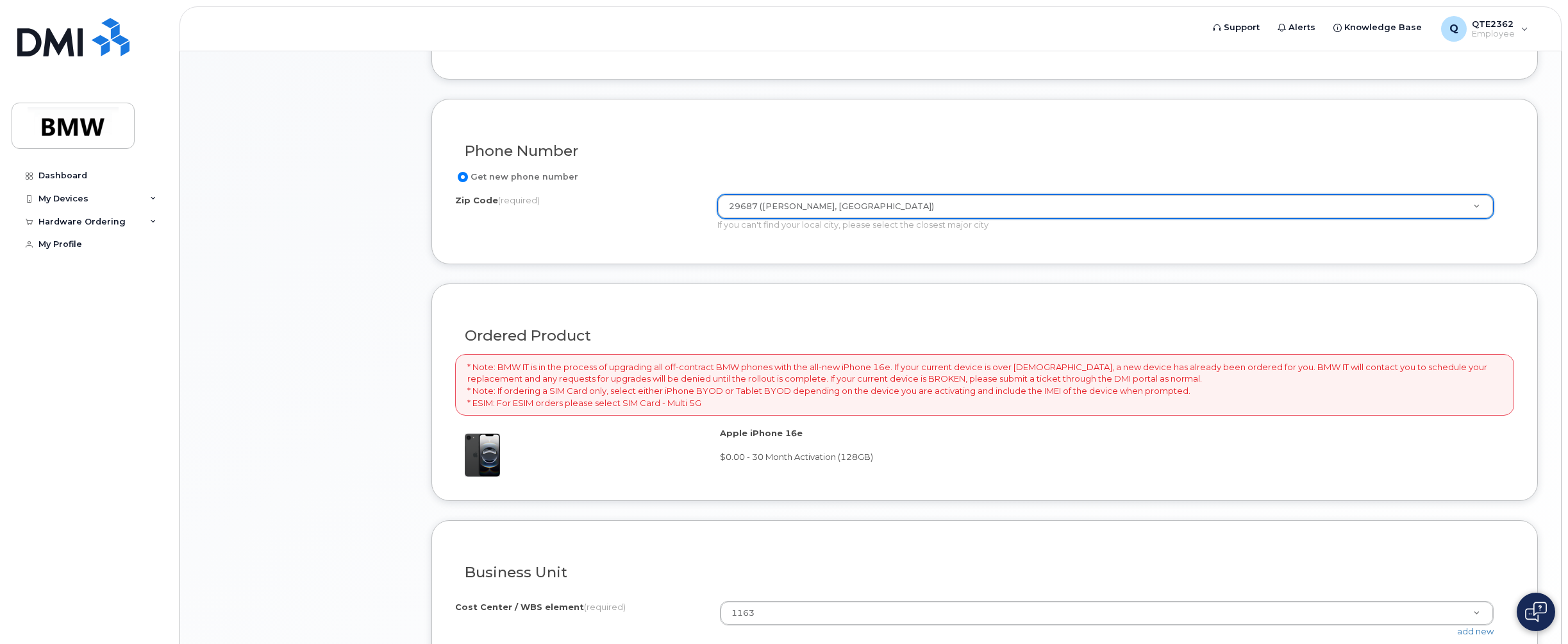
scroll to position [849, 0]
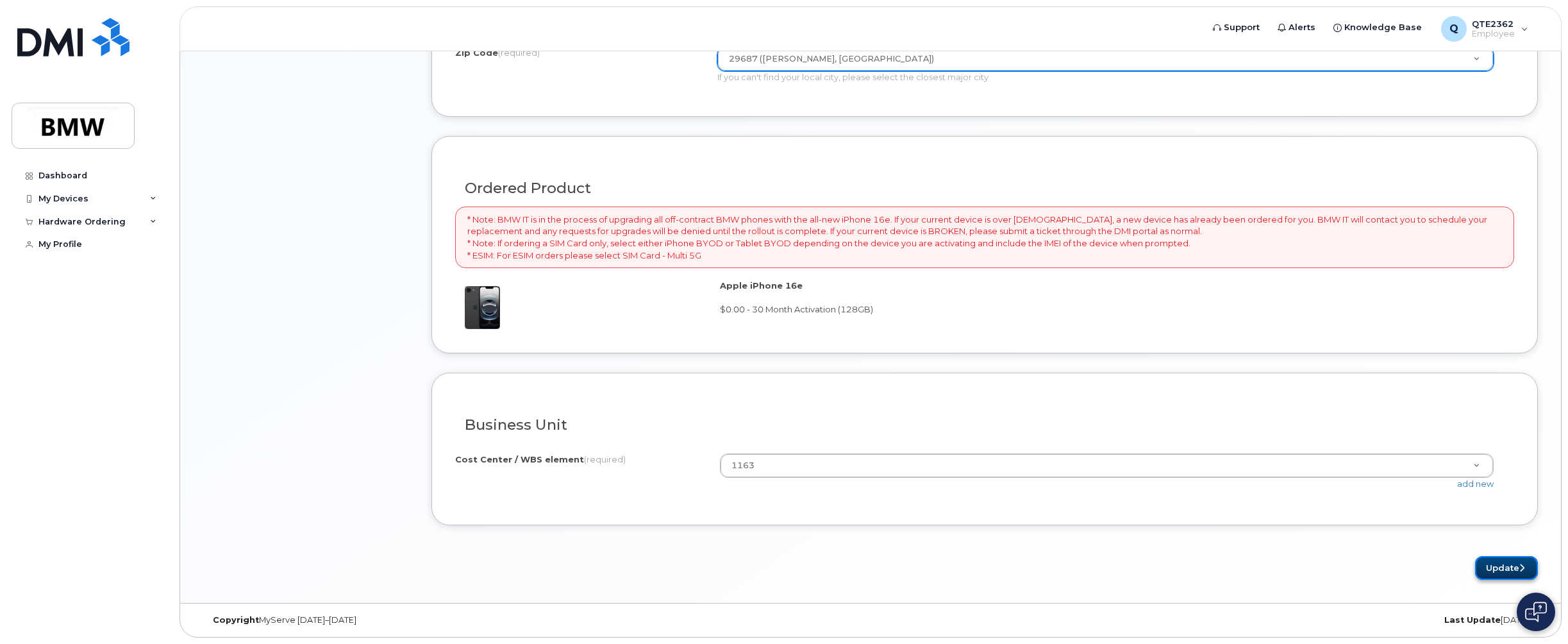
click at [1491, 575] on button "Update" at bounding box center [1507, 568] width 63 height 24
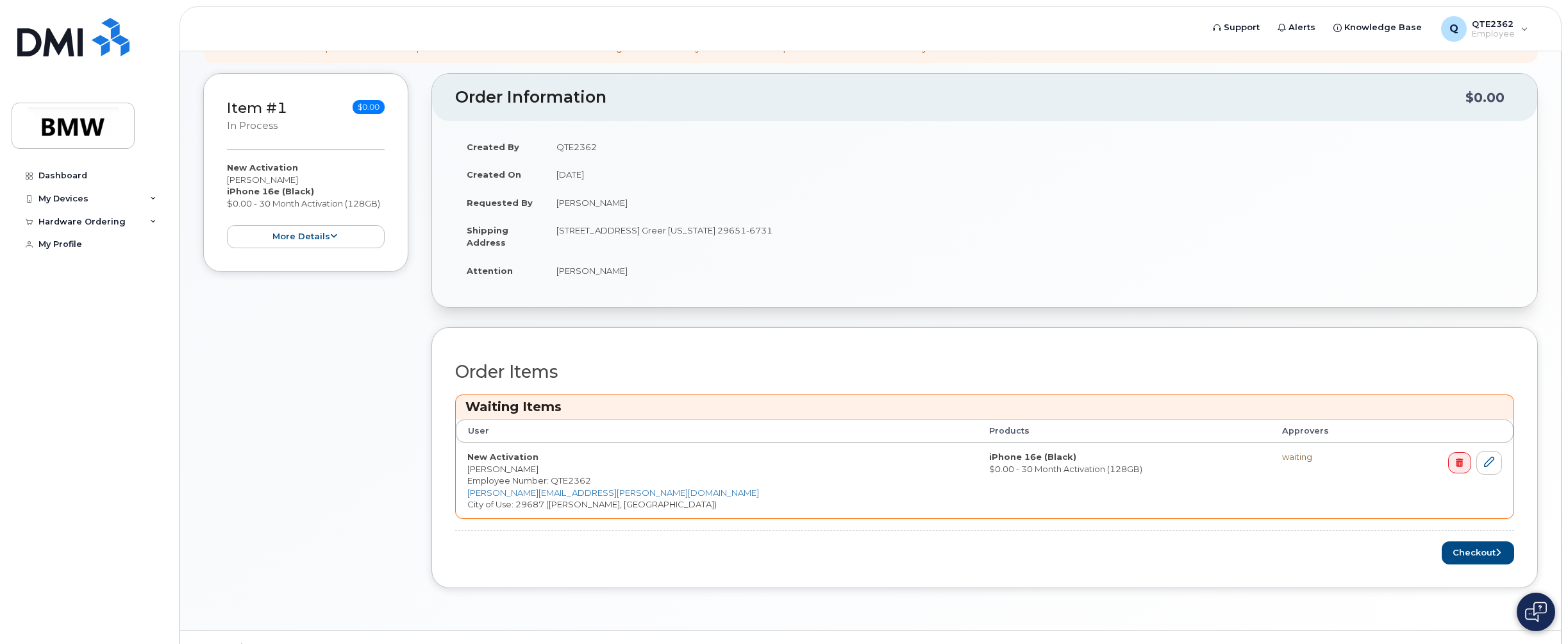
scroll to position [308, 0]
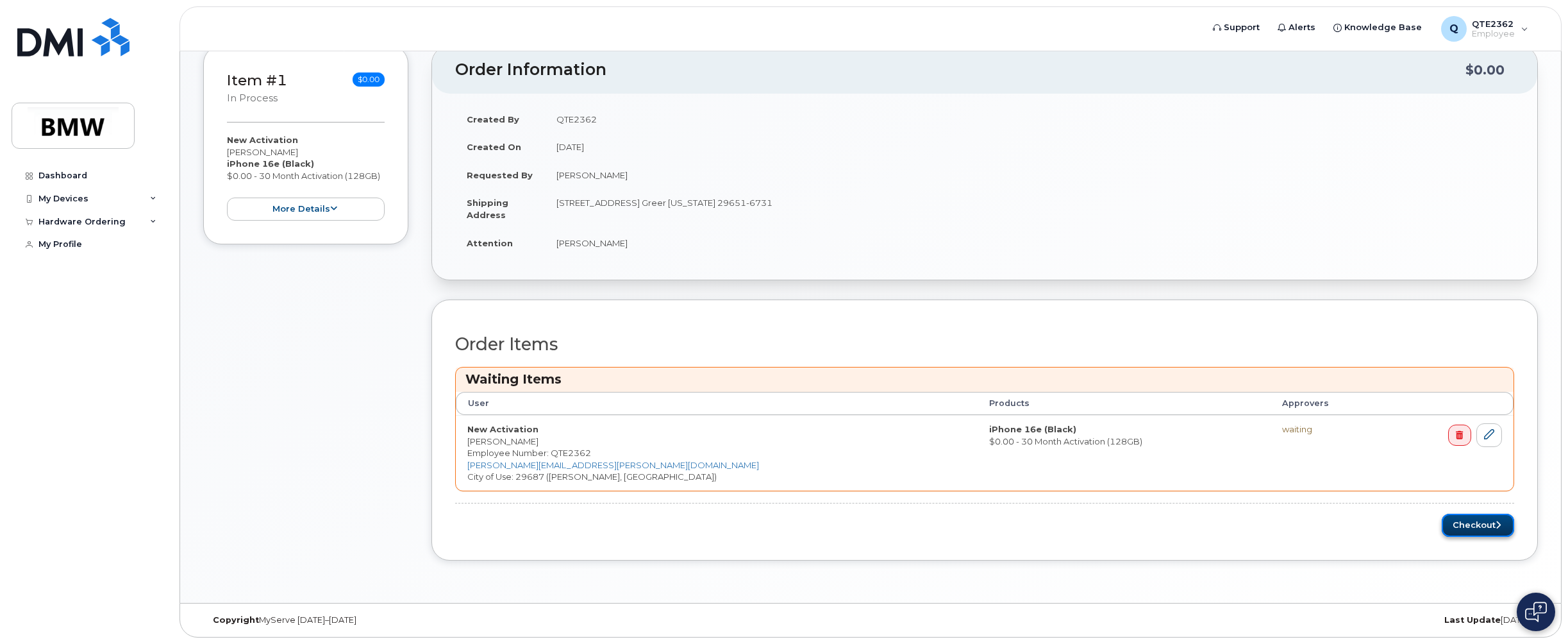
click at [1485, 529] on button "Checkout" at bounding box center [1478, 525] width 73 height 24
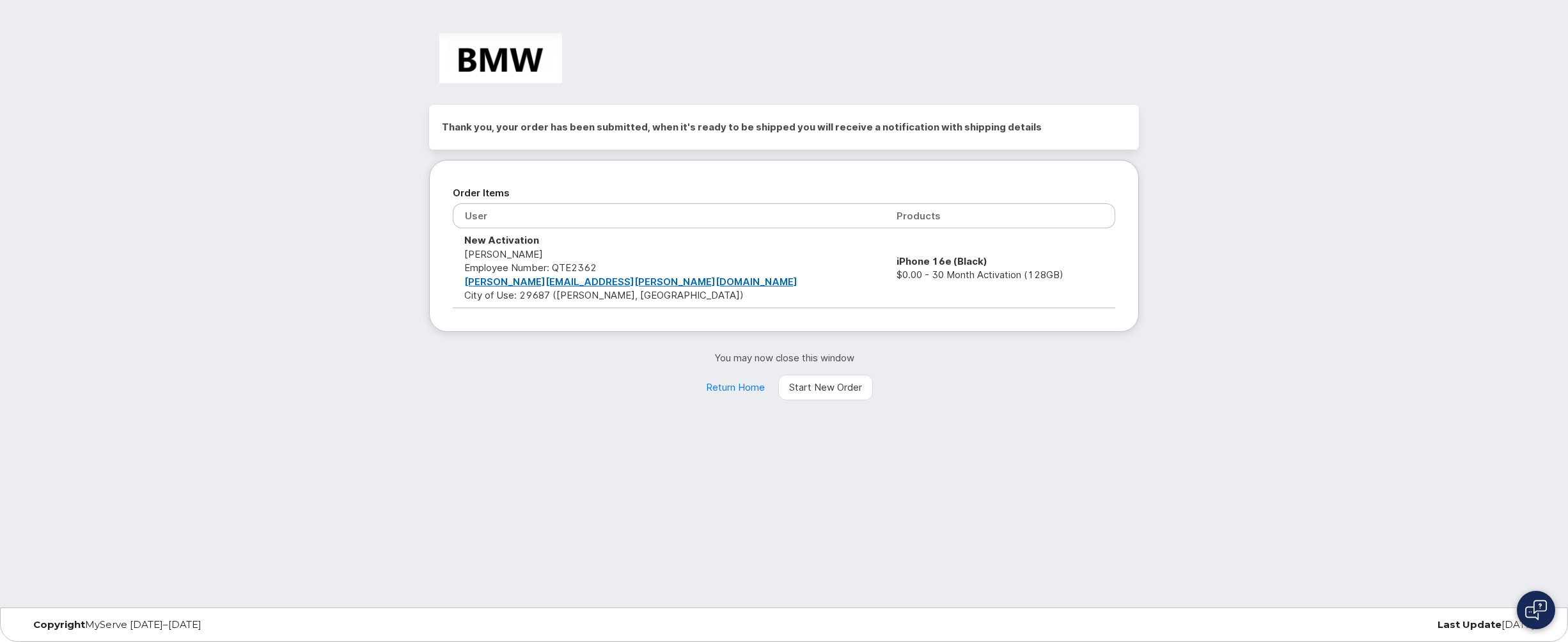
click at [1233, 243] on div "Thank you, your order has been submitted, when it's ready to be shipped you wil…" at bounding box center [784, 304] width 1568 height 608
